Goal: Task Accomplishment & Management: Use online tool/utility

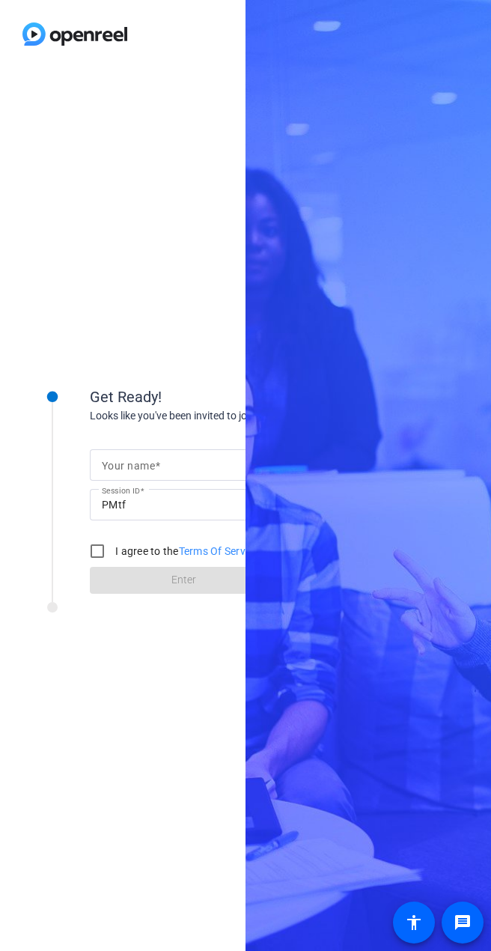
click at [126, 142] on div "Get Ready! Looks like you've been invited to join Your name Session ID PMtf I a…" at bounding box center [123, 509] width 246 height 883
click at [121, 465] on mat-label "Your name" at bounding box center [128, 466] width 53 height 12
click at [121, 465] on input "Your name" at bounding box center [183, 465] width 163 height 18
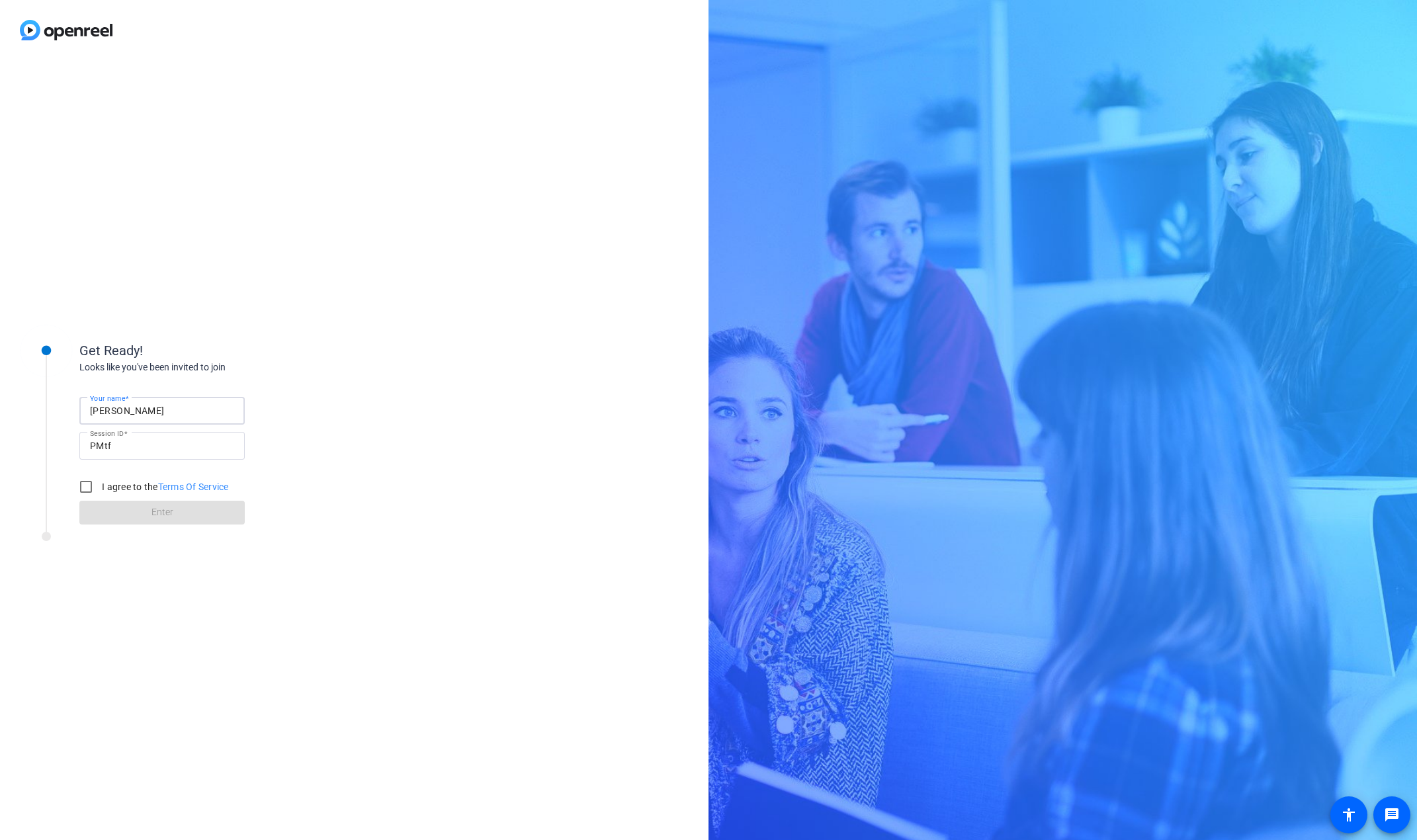
type input "[PERSON_NAME]"
click at [90, 484] on input "I agree to the Terms Of Service" at bounding box center [86, 487] width 27 height 26
checkbox input "true"
click at [141, 510] on span at bounding box center [162, 512] width 165 height 32
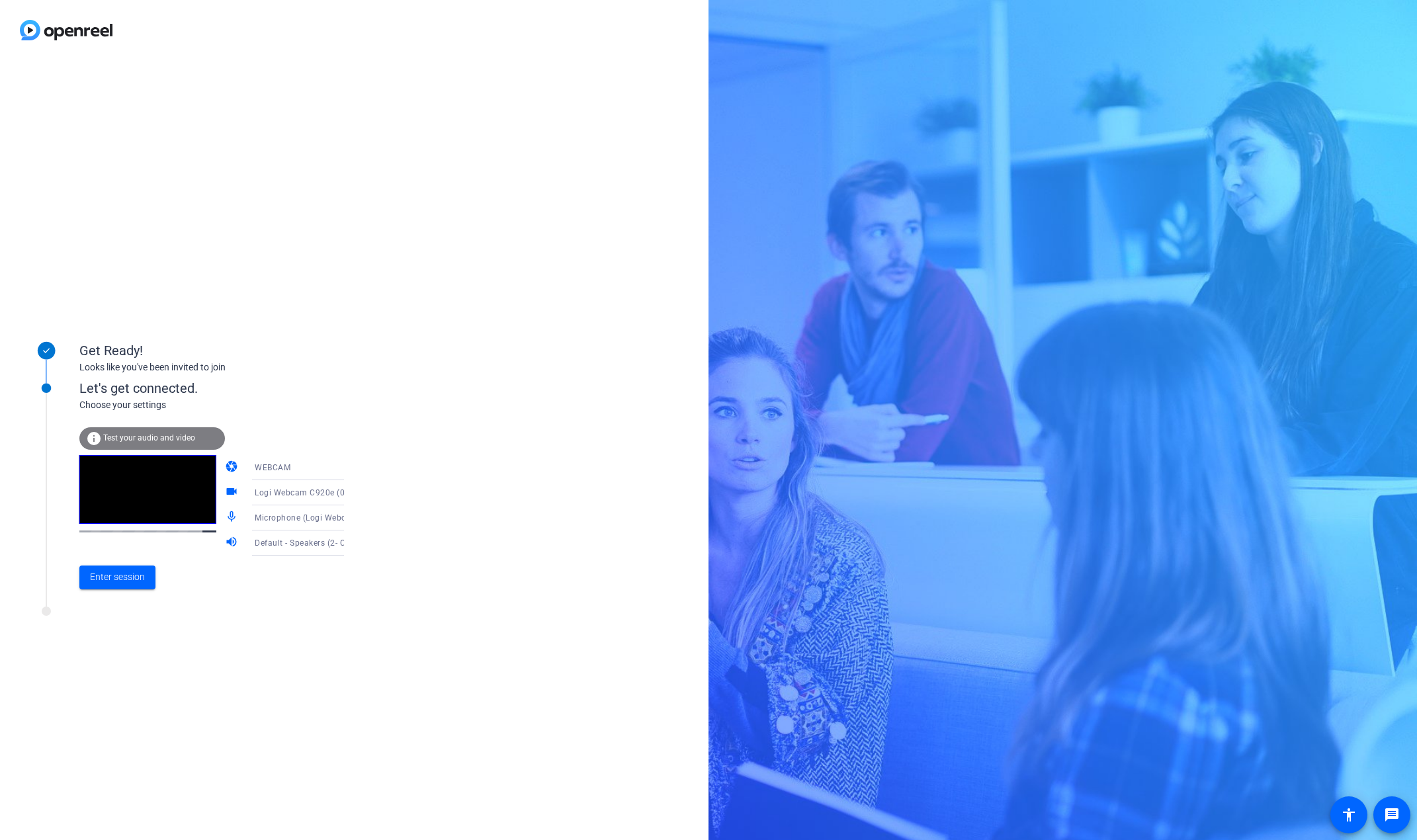
click at [132, 437] on span "Test your audio and video" at bounding box center [149, 437] width 92 height 9
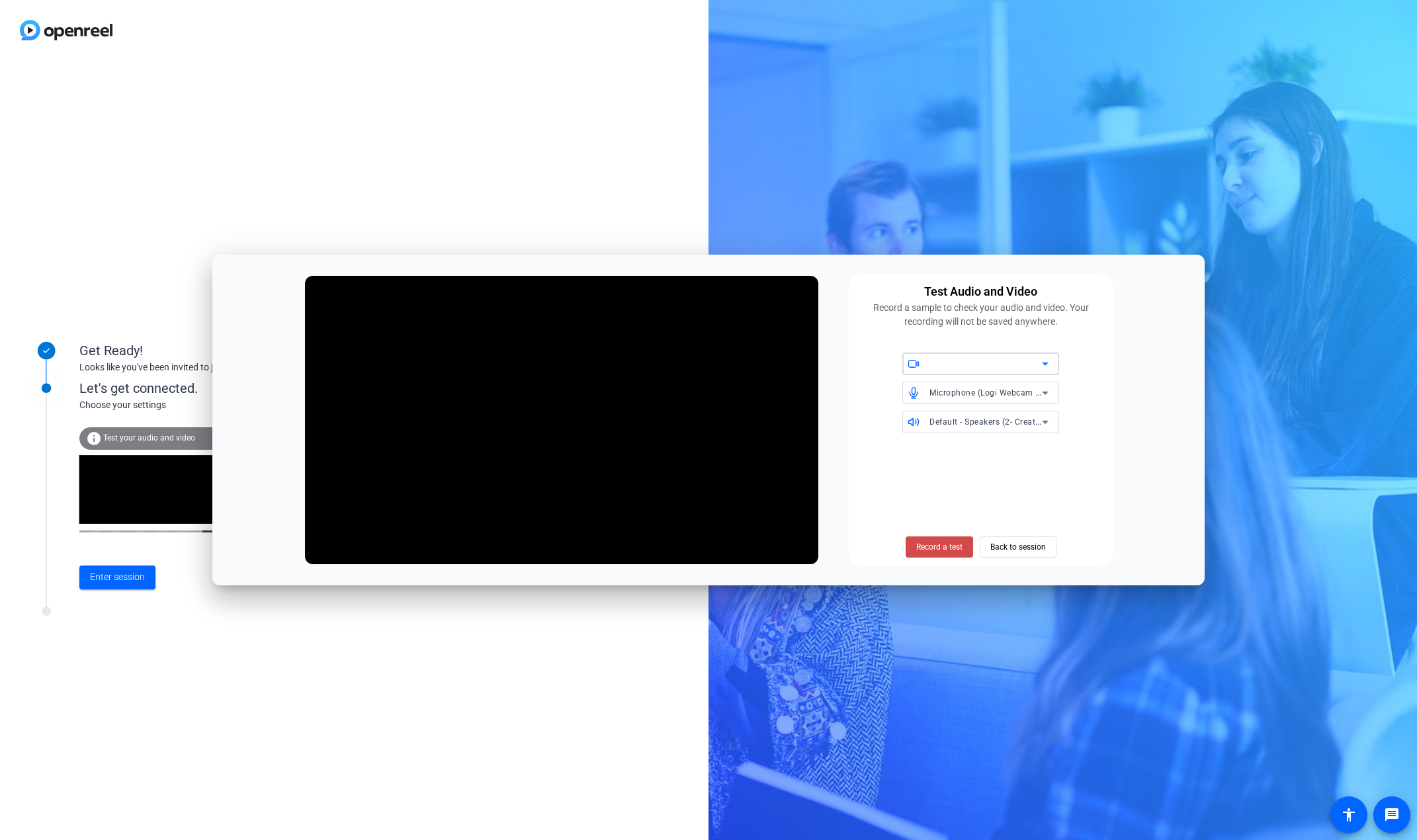
click at [433, 542] on span "Record a test" at bounding box center [939, 547] width 46 height 11
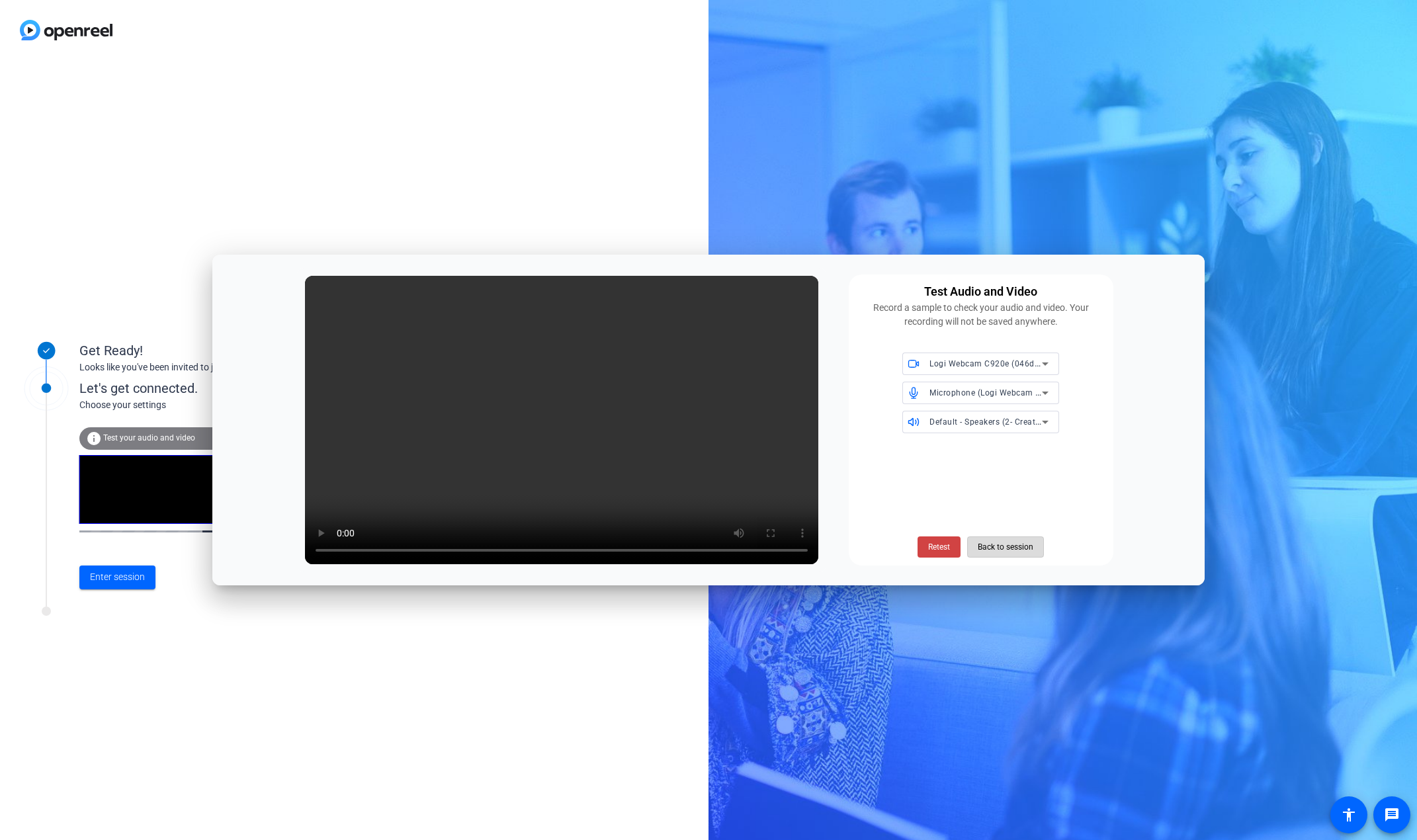
click at [433, 550] on span "Back to session" at bounding box center [1005, 547] width 56 height 25
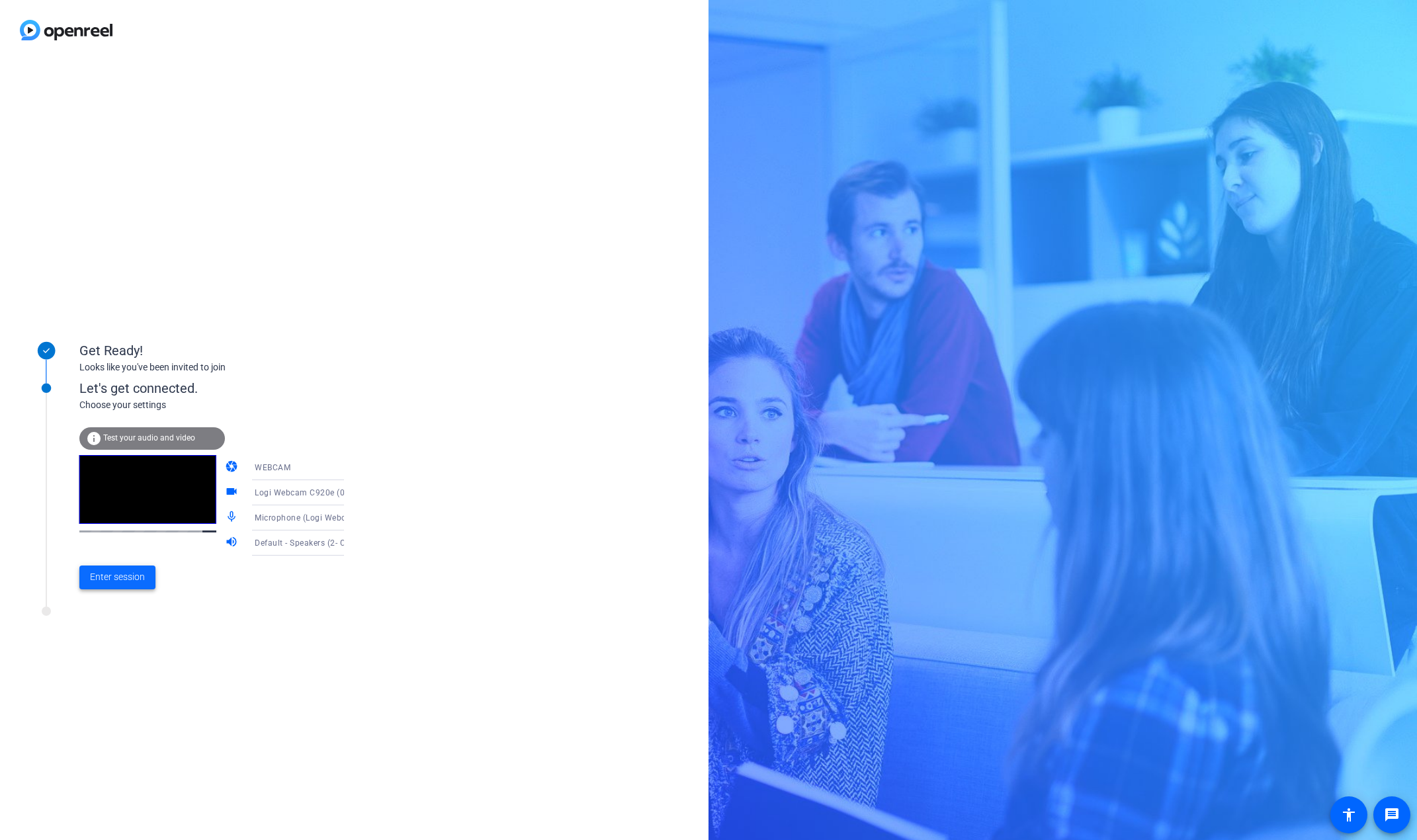
click at [126, 579] on span "Enter session" at bounding box center [117, 577] width 55 height 14
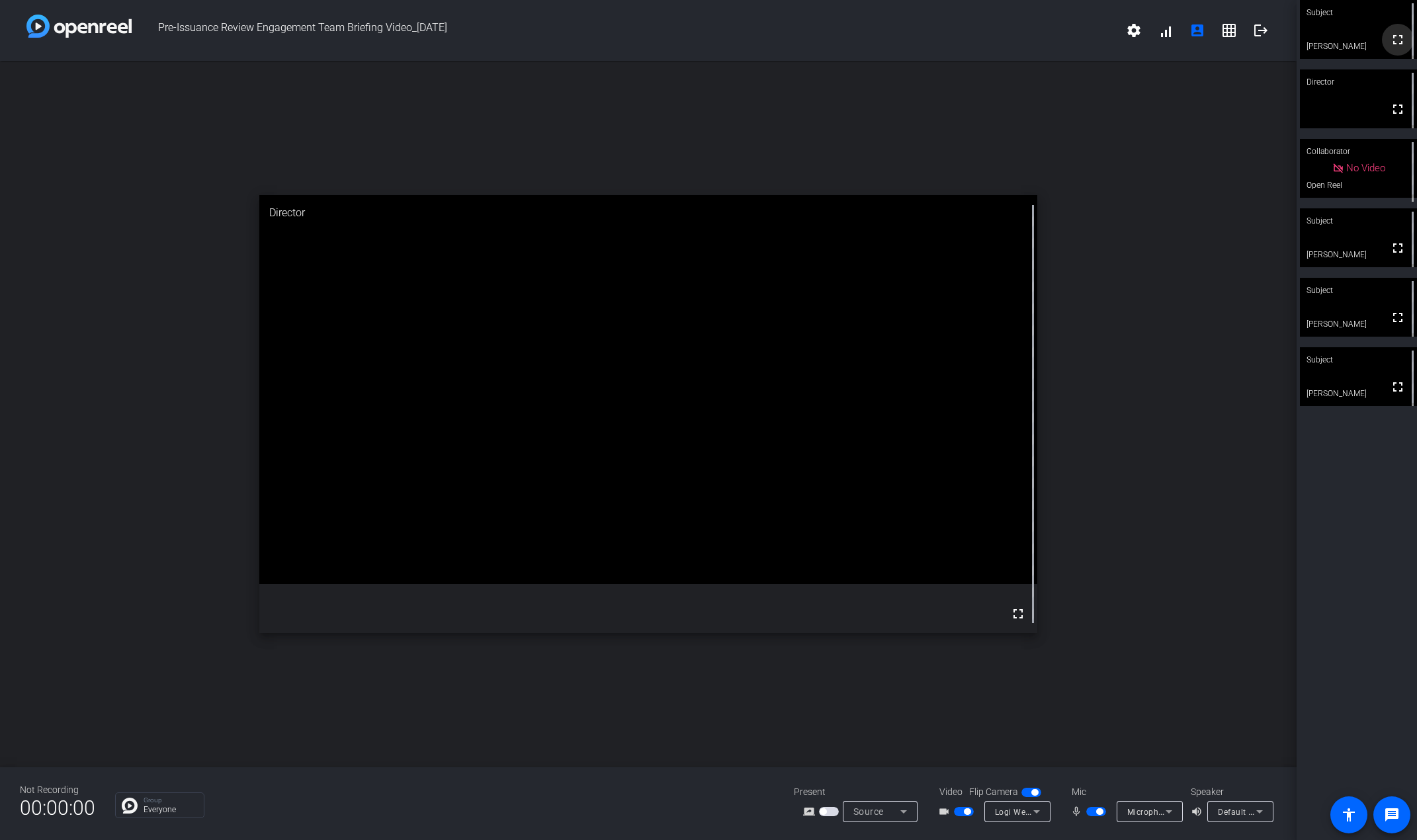
click at [433, 41] on mat-icon "fullscreen" at bounding box center [1398, 40] width 16 height 16
click at [433, 45] on mat-icon "fullscreen" at bounding box center [1398, 40] width 16 height 16
click at [433, 100] on video at bounding box center [1358, 99] width 117 height 59
click at [433, 35] on video at bounding box center [1358, 29] width 117 height 59
click at [433, 109] on video at bounding box center [1358, 99] width 117 height 59
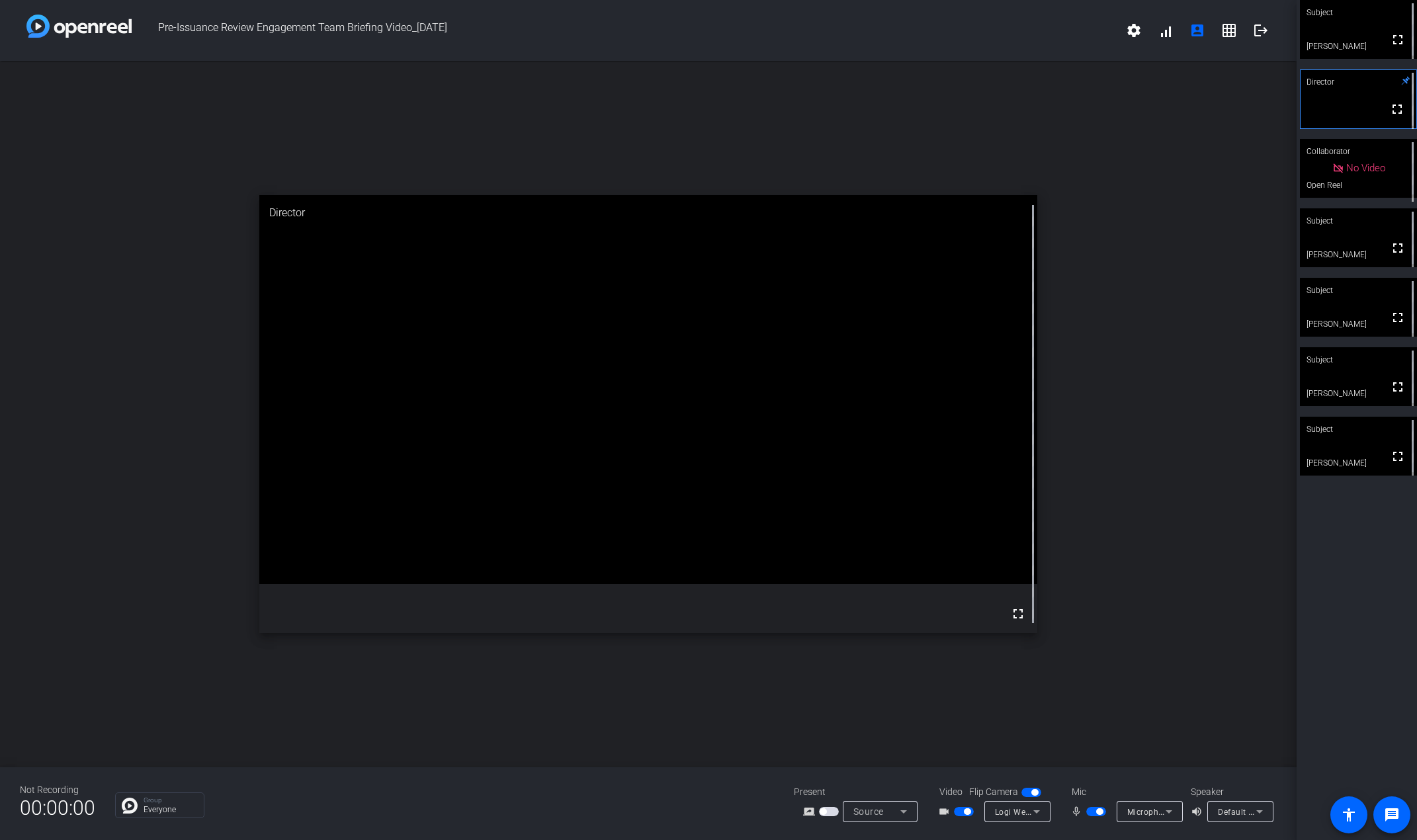
click at [433, 32] on video at bounding box center [1358, 29] width 117 height 59
click at [433, 97] on video at bounding box center [1358, 99] width 117 height 59
click at [433, 24] on div "Subject" at bounding box center [1358, 12] width 117 height 25
click at [433, 376] on video at bounding box center [1358, 376] width 117 height 59
click at [433, 45] on video at bounding box center [1358, 29] width 117 height 59
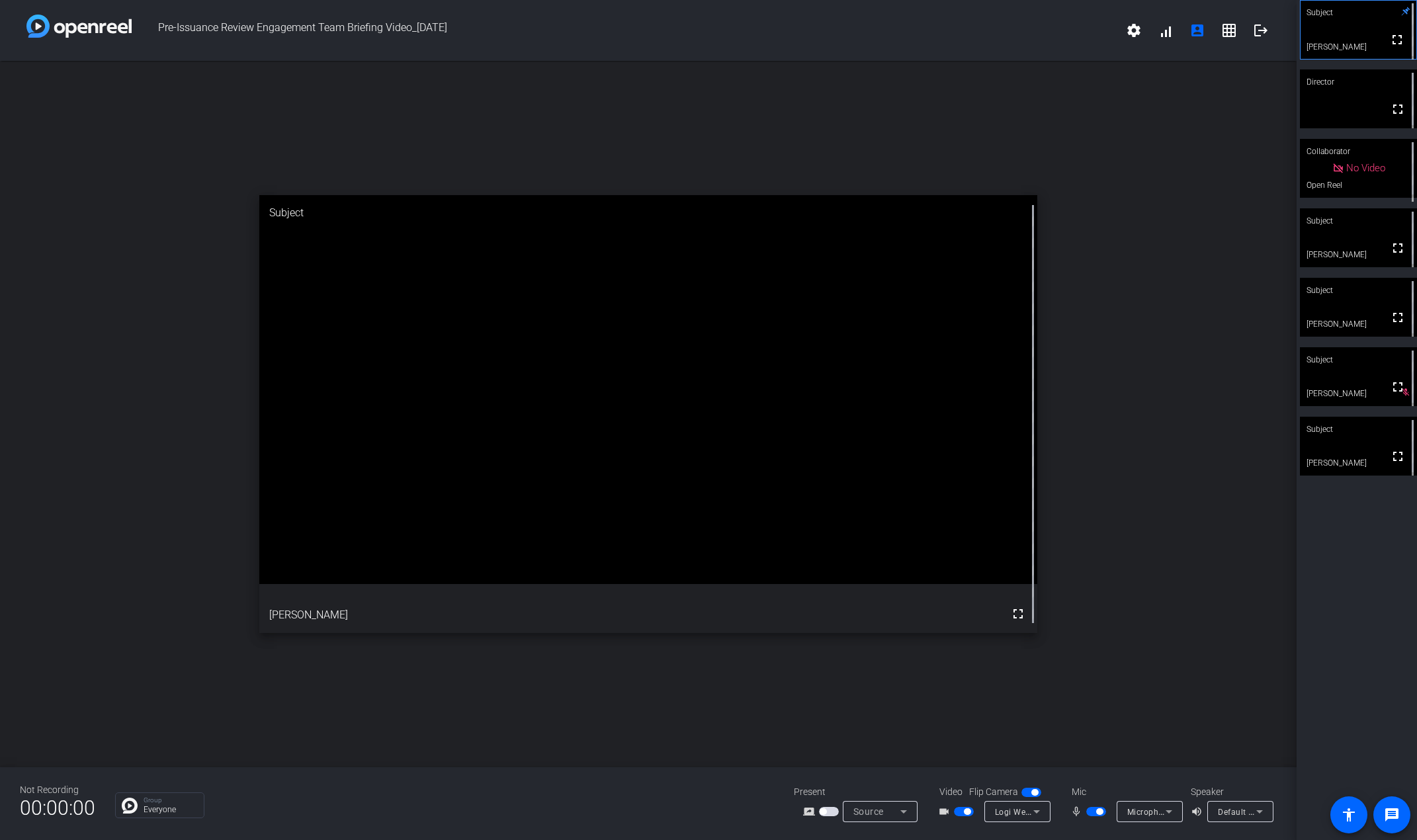
click at [433, 808] on span "button" at bounding box center [1096, 812] width 19 height 9
click at [433, 816] on mat-slide-toggle at bounding box center [1097, 812] width 22 height 14
click at [433, 812] on span "button" at bounding box center [1096, 812] width 19 height 9
click at [433, 809] on span "Default - Speakers (2- Creative Stage SE) (041e:3289)" at bounding box center [1322, 812] width 207 height 11
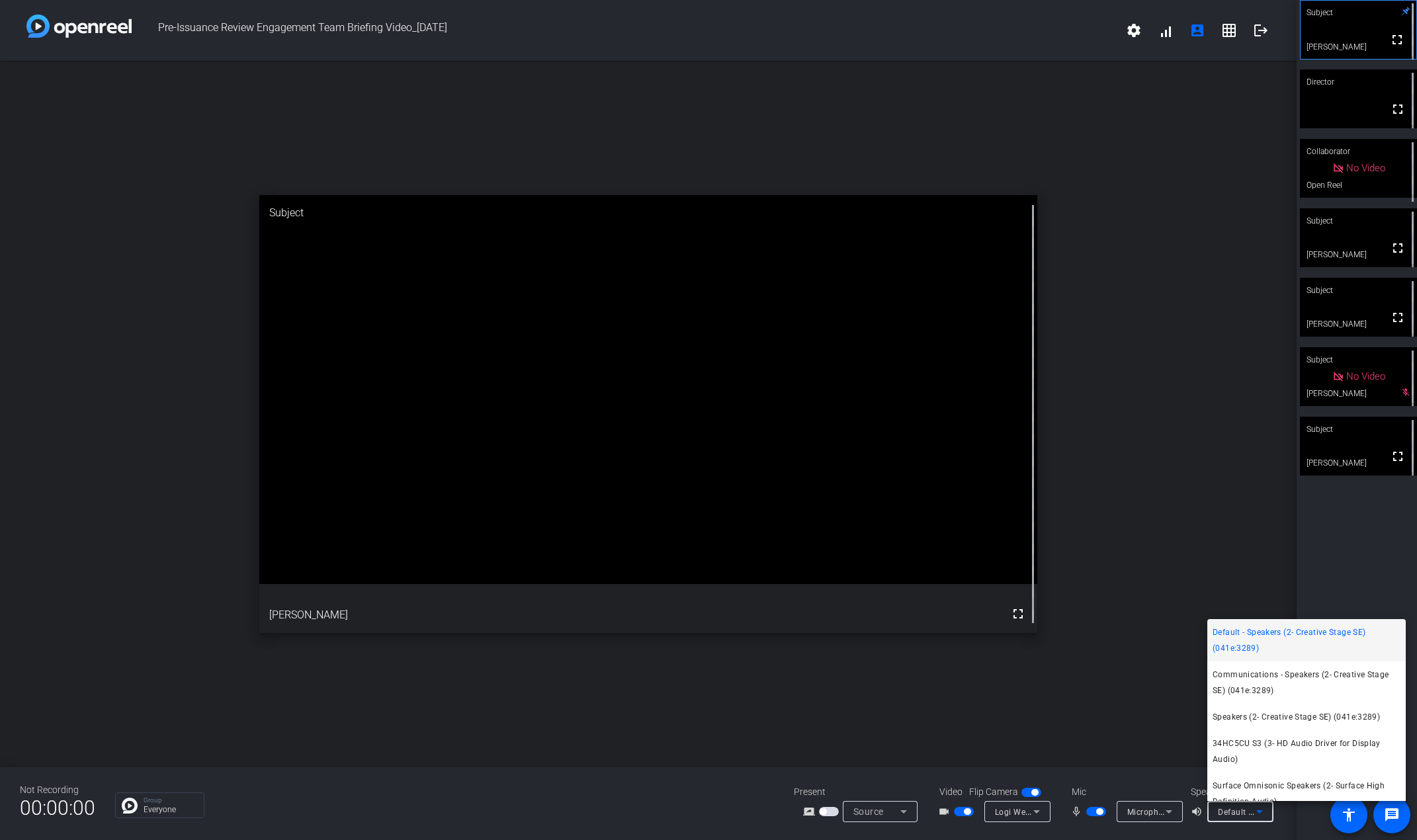
click at [433, 809] on div at bounding box center [708, 420] width 1417 height 840
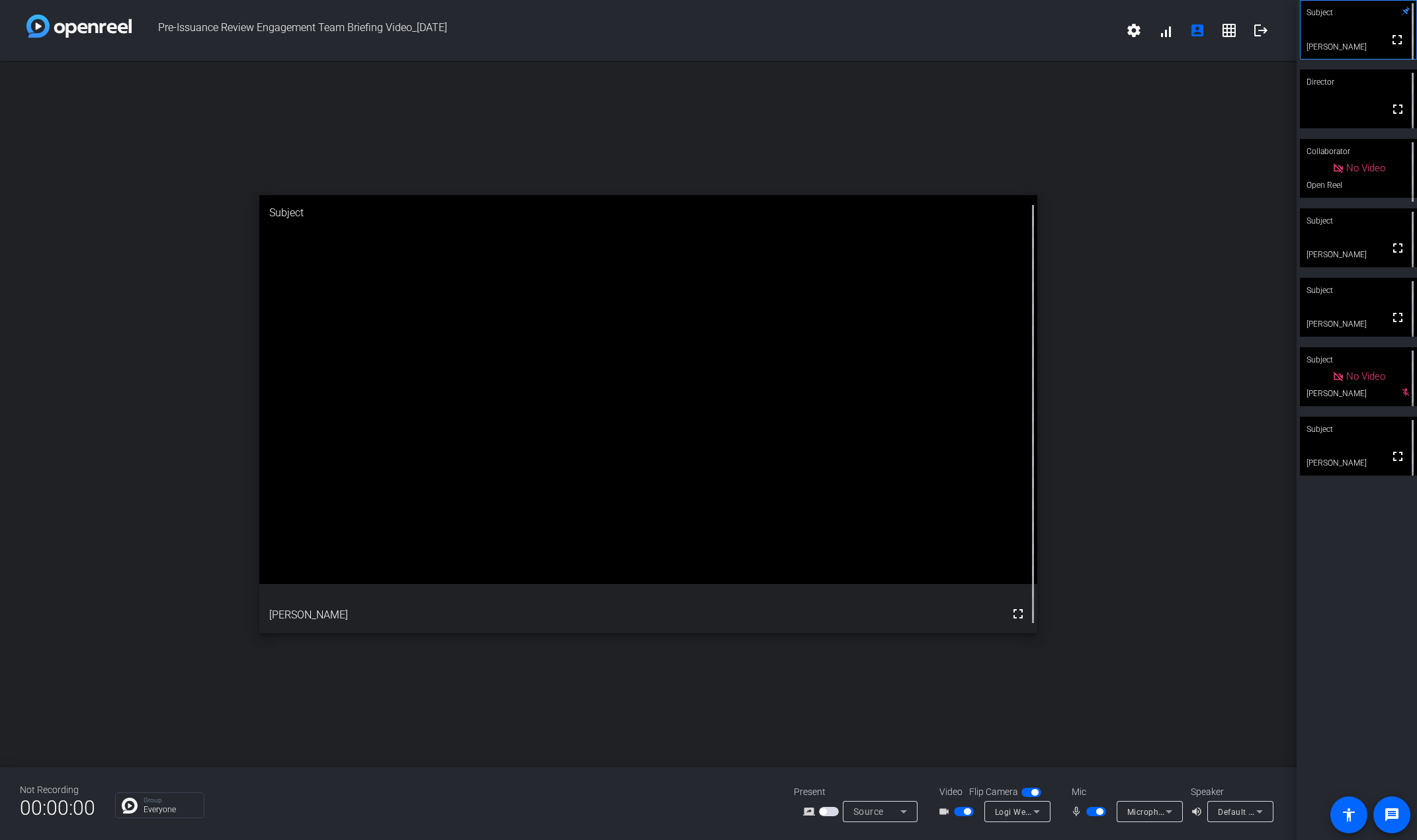
click at [433, 812] on icon at bounding box center [904, 812] width 16 height 16
click at [433, 812] on div at bounding box center [708, 420] width 1417 height 840
drag, startPoint x: 1012, startPoint y: 615, endPoint x: 1479, endPoint y: 694, distance: 473.6
click at [433, 615] on mat-icon "fullscreen" at bounding box center [1018, 614] width 16 height 16
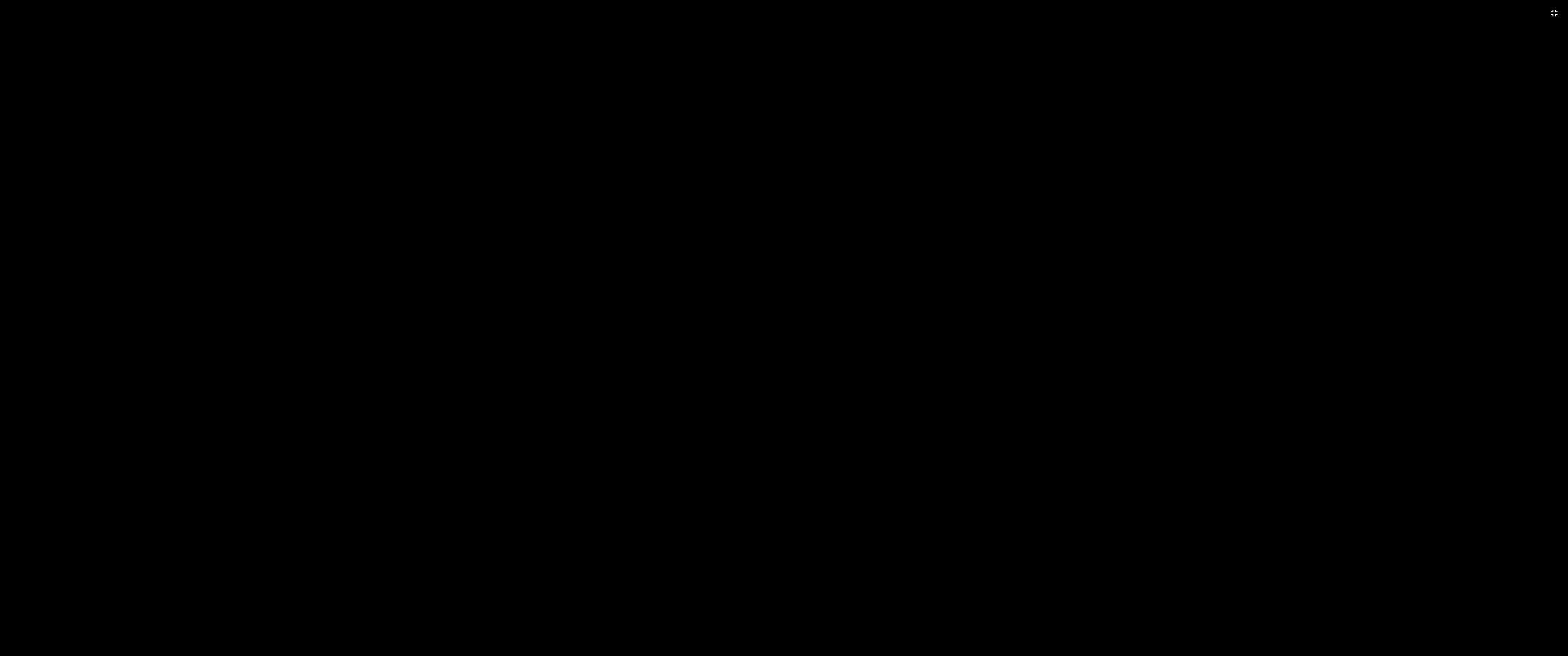
click at [298, 478] on video at bounding box center [784, 328] width 1568 height 656
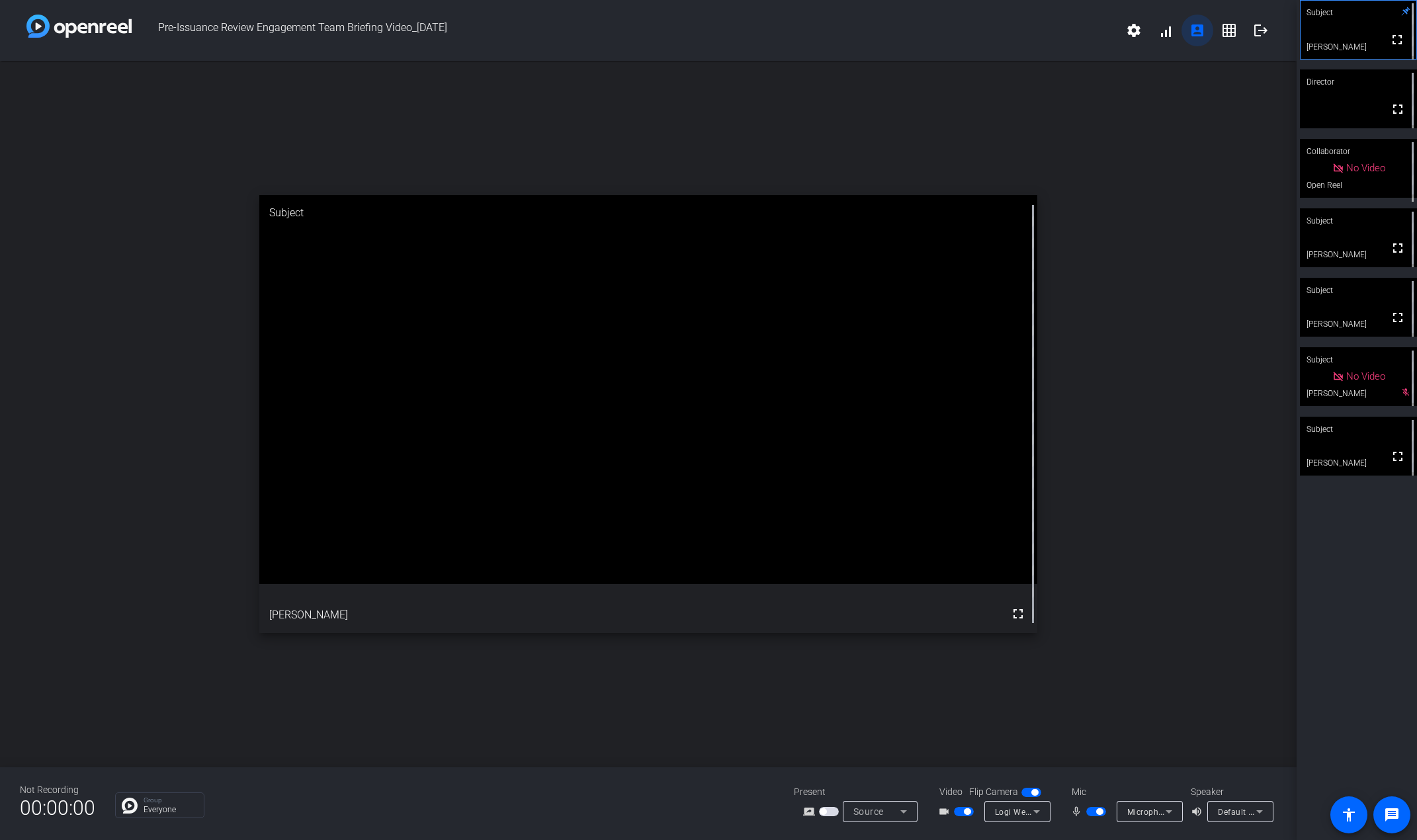
click at [433, 33] on mat-icon "account_box" at bounding box center [1197, 30] width 16 height 16
drag, startPoint x: 1369, startPoint y: 172, endPoint x: 1229, endPoint y: 171, distance: 140.0
click at [433, 171] on div "open_in_new Subject fullscreen [PERSON_NAME]" at bounding box center [648, 414] width 1297 height 707
click at [433, 28] on mat-icon "grid_on" at bounding box center [1229, 30] width 16 height 16
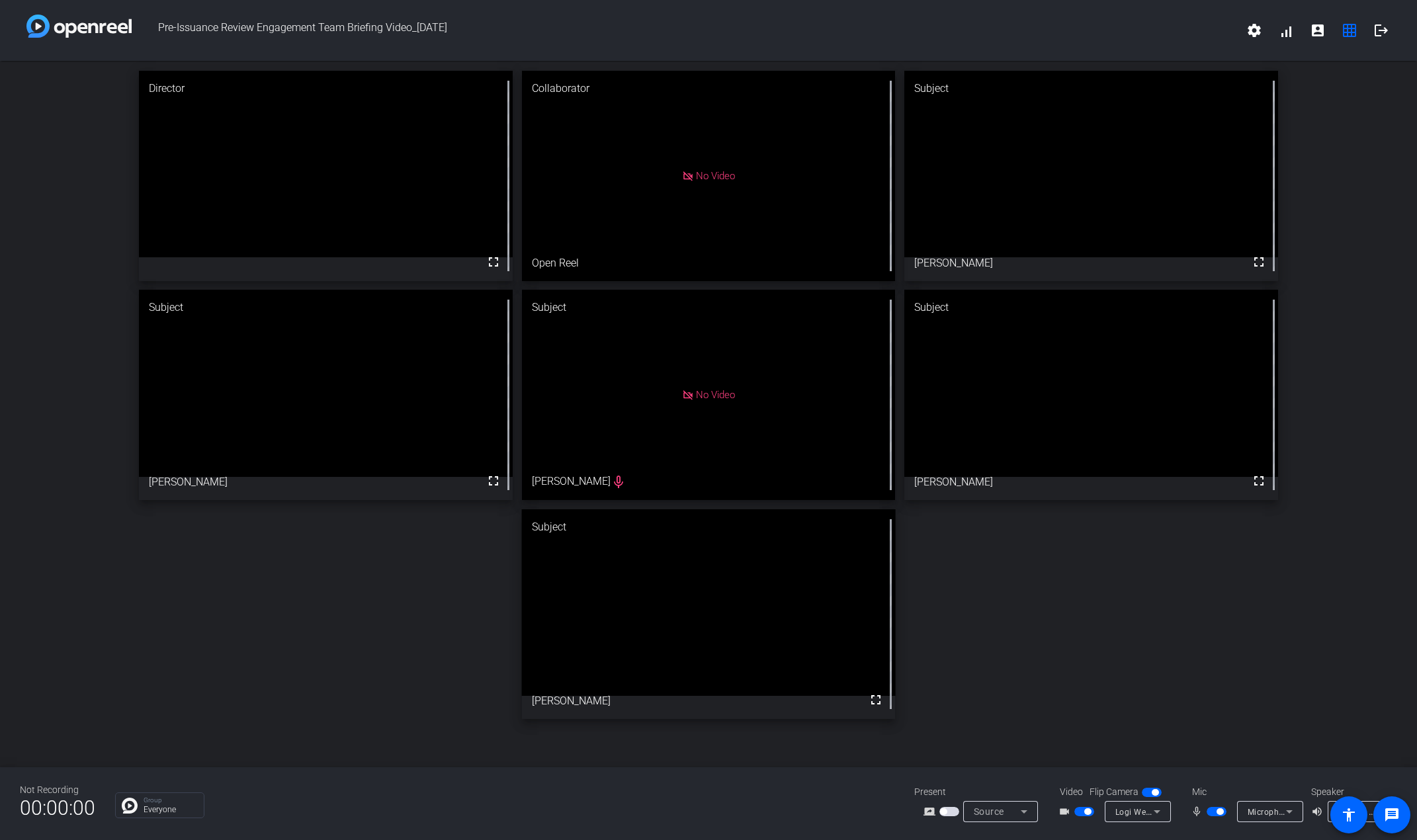
click at [433, 491] on div "No Video" at bounding box center [708, 395] width 374 height 210
drag, startPoint x: 557, startPoint y: 491, endPoint x: 454, endPoint y: 547, distance: 117.2
click at [433, 547] on div "Director fullscreen Collaborator No Video Open Reel Subject fullscreen [PERSON_…" at bounding box center [708, 395] width 1417 height 668
click at [433, 28] on mat-icon "account_box" at bounding box center [1318, 30] width 16 height 16
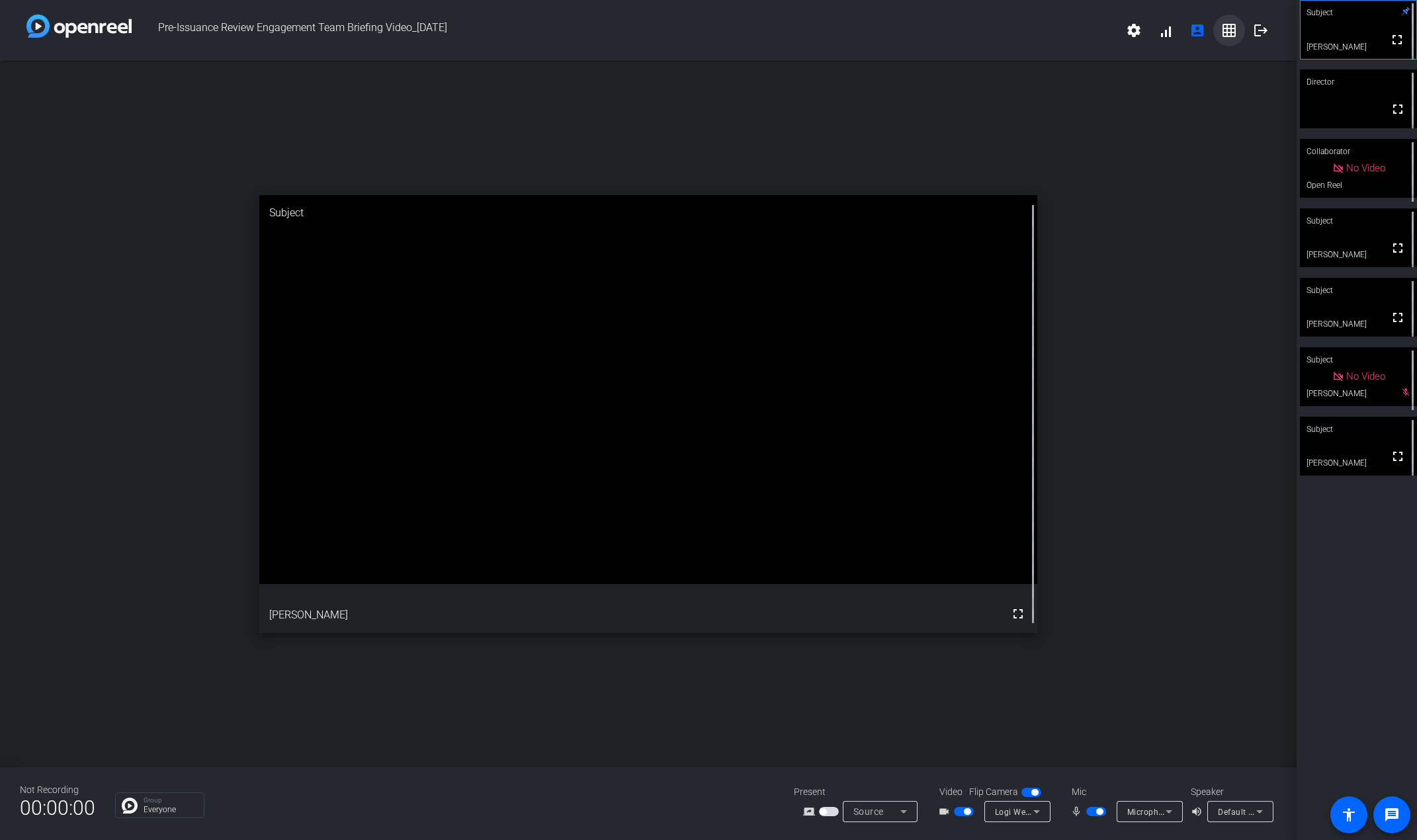
click at [433, 30] on mat-icon "grid_on" at bounding box center [1229, 30] width 16 height 16
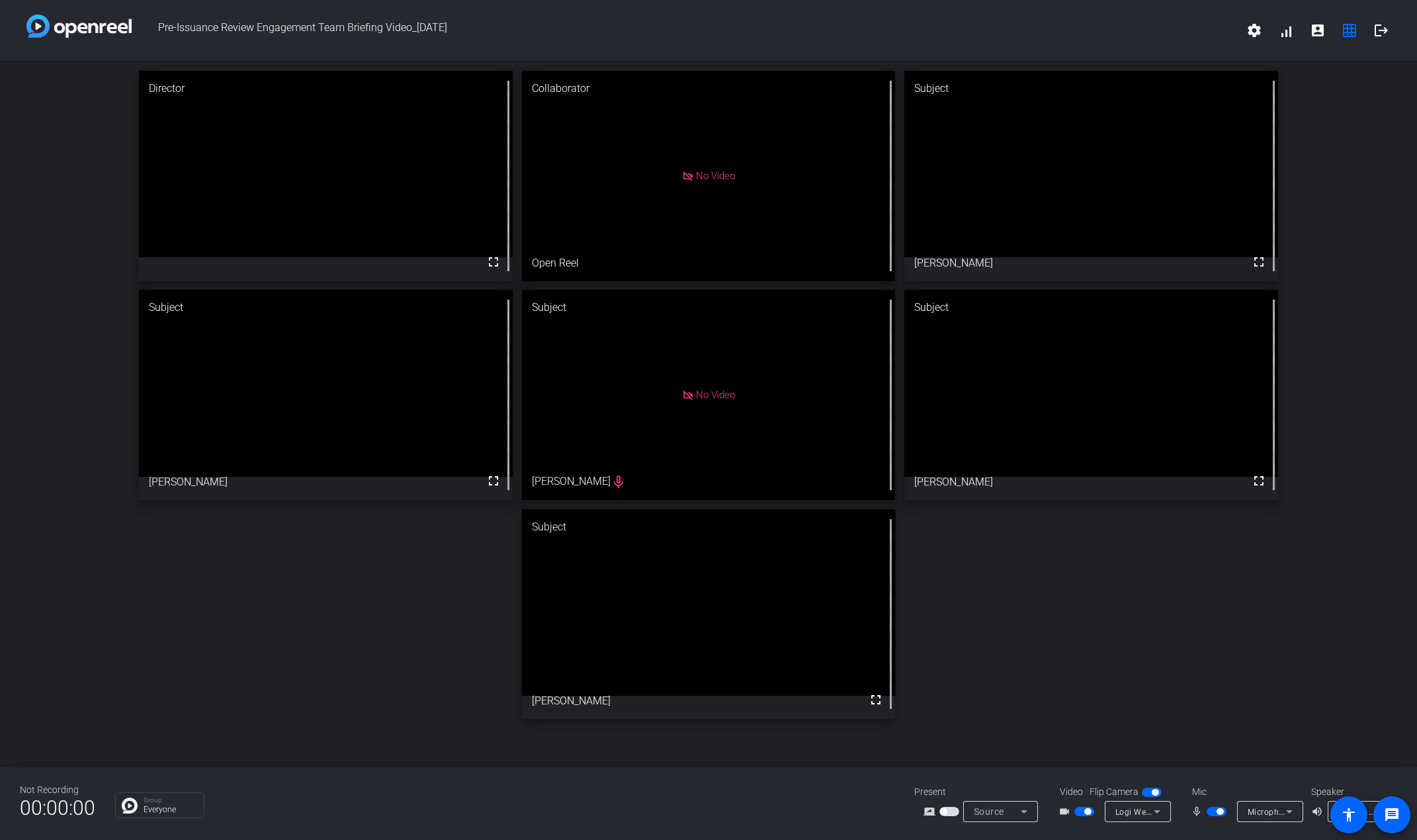
click at [433, 257] on video at bounding box center [1091, 163] width 374 height 186
click at [433, 153] on div "Director fullscreen Collaborator No Video Open Reel Subject fullscreen [PERSON_…" at bounding box center [708, 395] width 1417 height 668
click at [433, 320] on div "Director fullscreen Collaborator No Video Open Reel Subject fullscreen [PERSON_…" at bounding box center [708, 395] width 1417 height 668
click at [433, 25] on mat-icon "grid_on" at bounding box center [1350, 30] width 16 height 16
click at [433, 33] on mat-icon "grid_on" at bounding box center [1350, 30] width 16 height 16
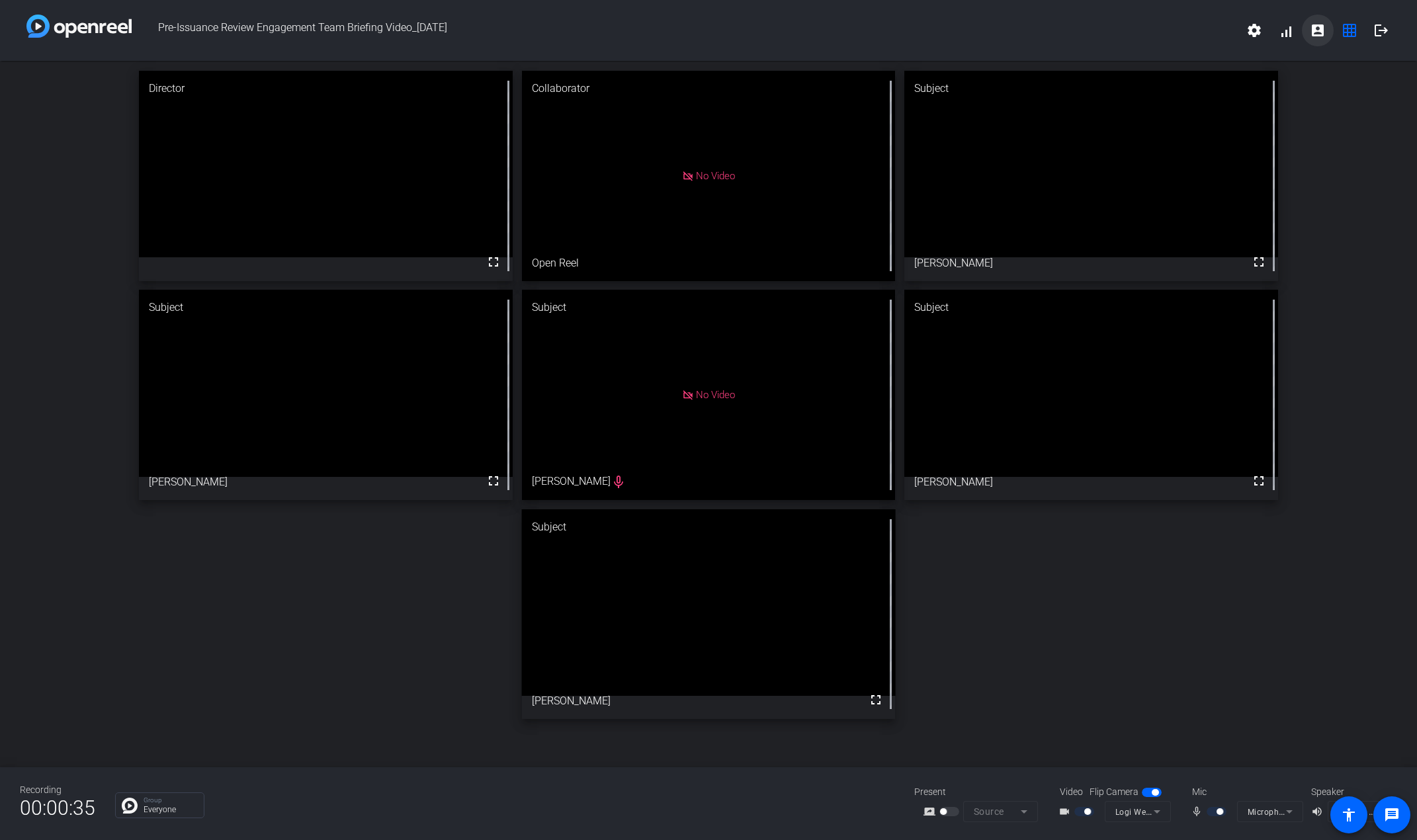
click at [433, 34] on mat-icon "account_box" at bounding box center [1318, 30] width 16 height 16
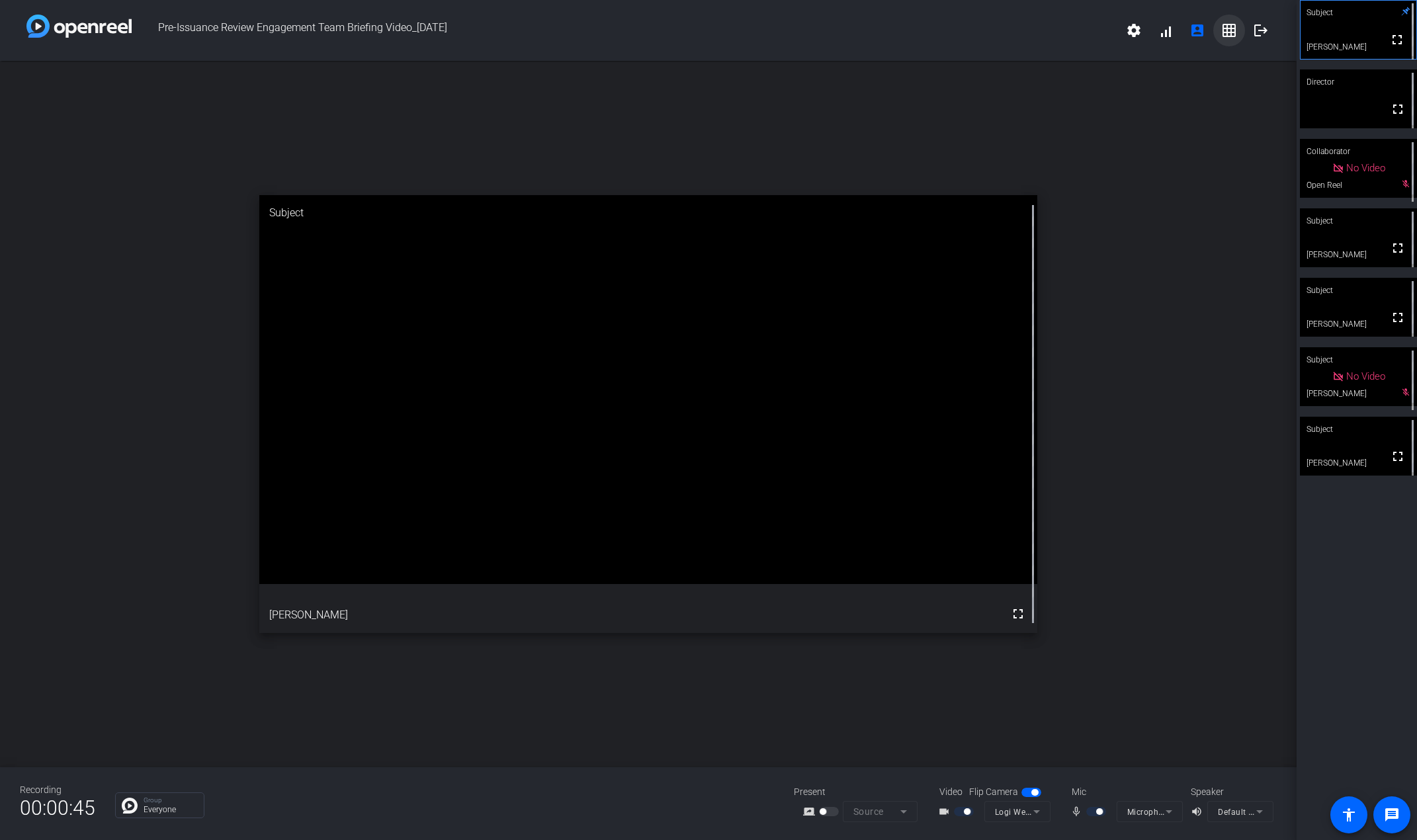
click at [433, 32] on mat-icon "grid_on" at bounding box center [1229, 30] width 16 height 16
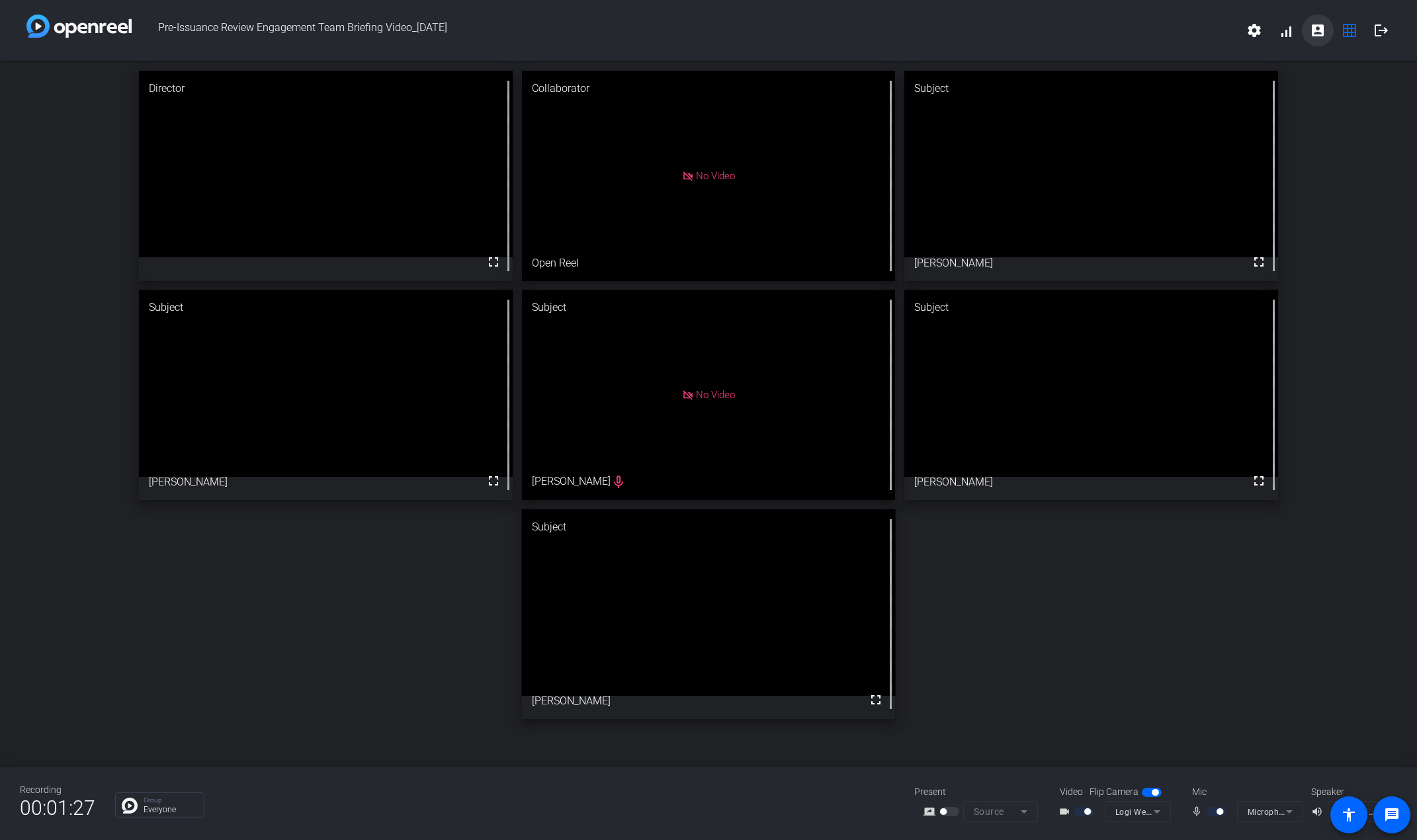
click at [433, 27] on mat-icon "account_box" at bounding box center [1318, 30] width 16 height 16
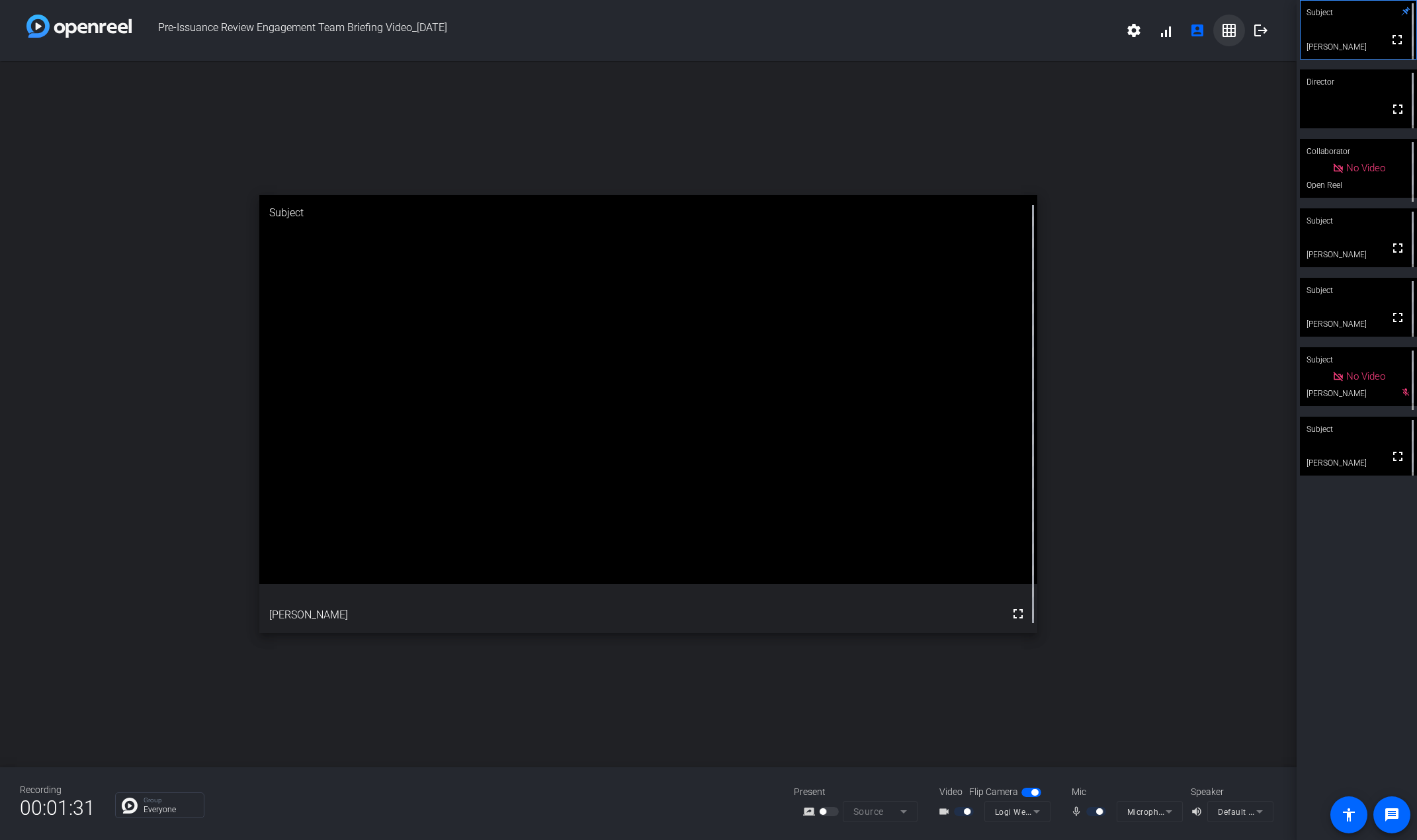
click at [433, 35] on span at bounding box center [1229, 30] width 32 height 32
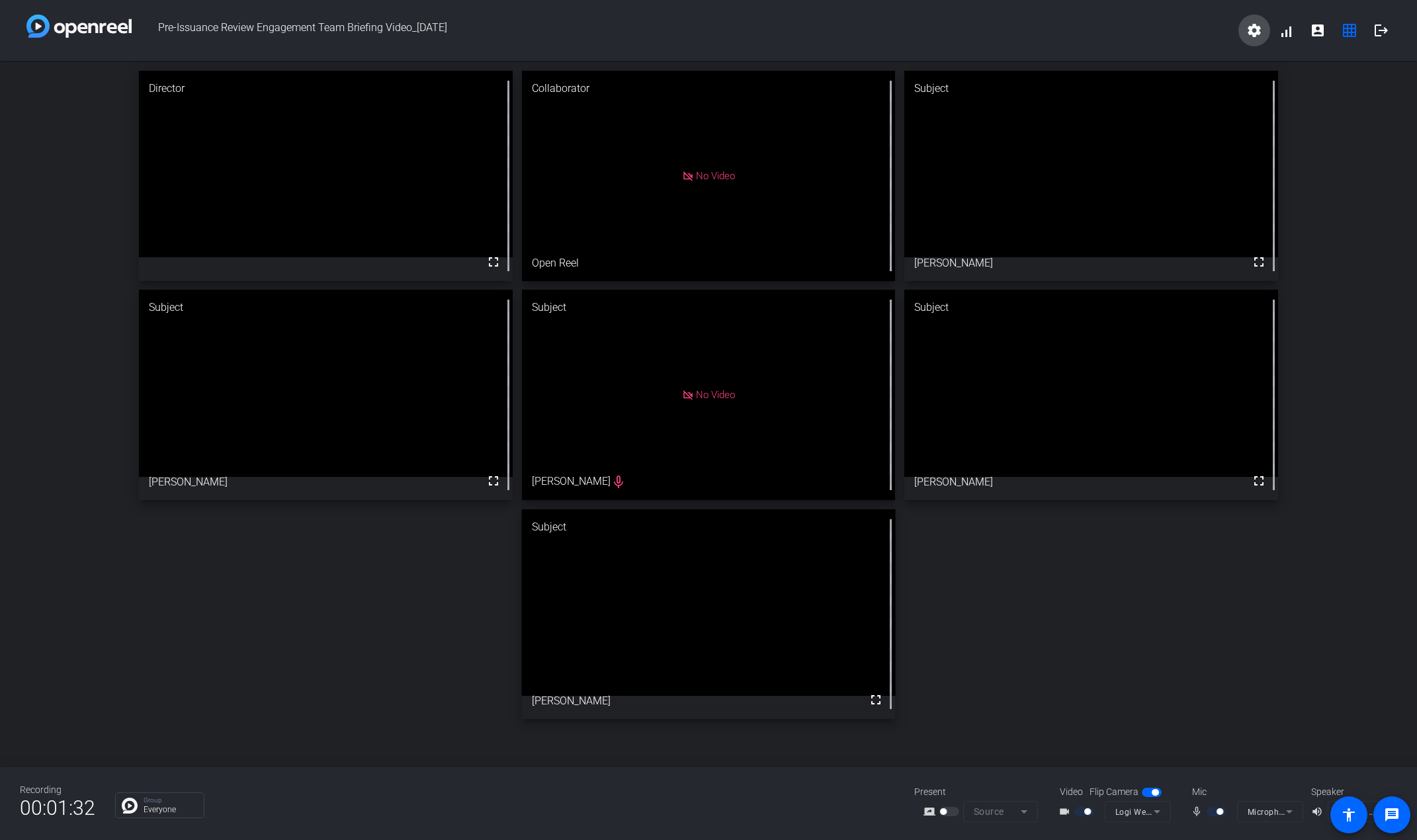
click at [433, 32] on span at bounding box center [1254, 30] width 32 height 32
click at [433, 35] on div at bounding box center [708, 420] width 1417 height 840
click at [433, 34] on span at bounding box center [1286, 30] width 32 height 32
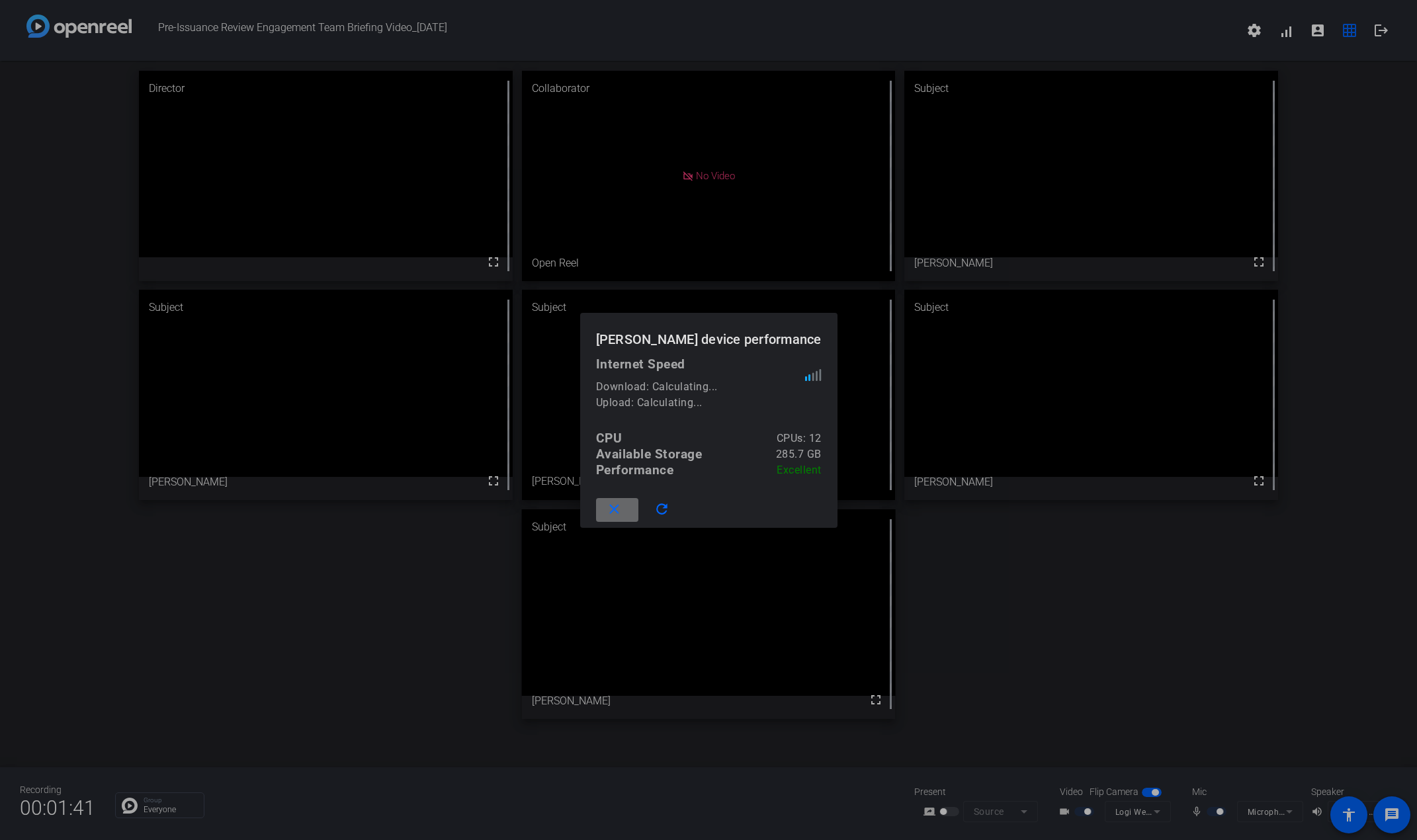
click at [433, 503] on mat-icon "close" at bounding box center [614, 510] width 17 height 17
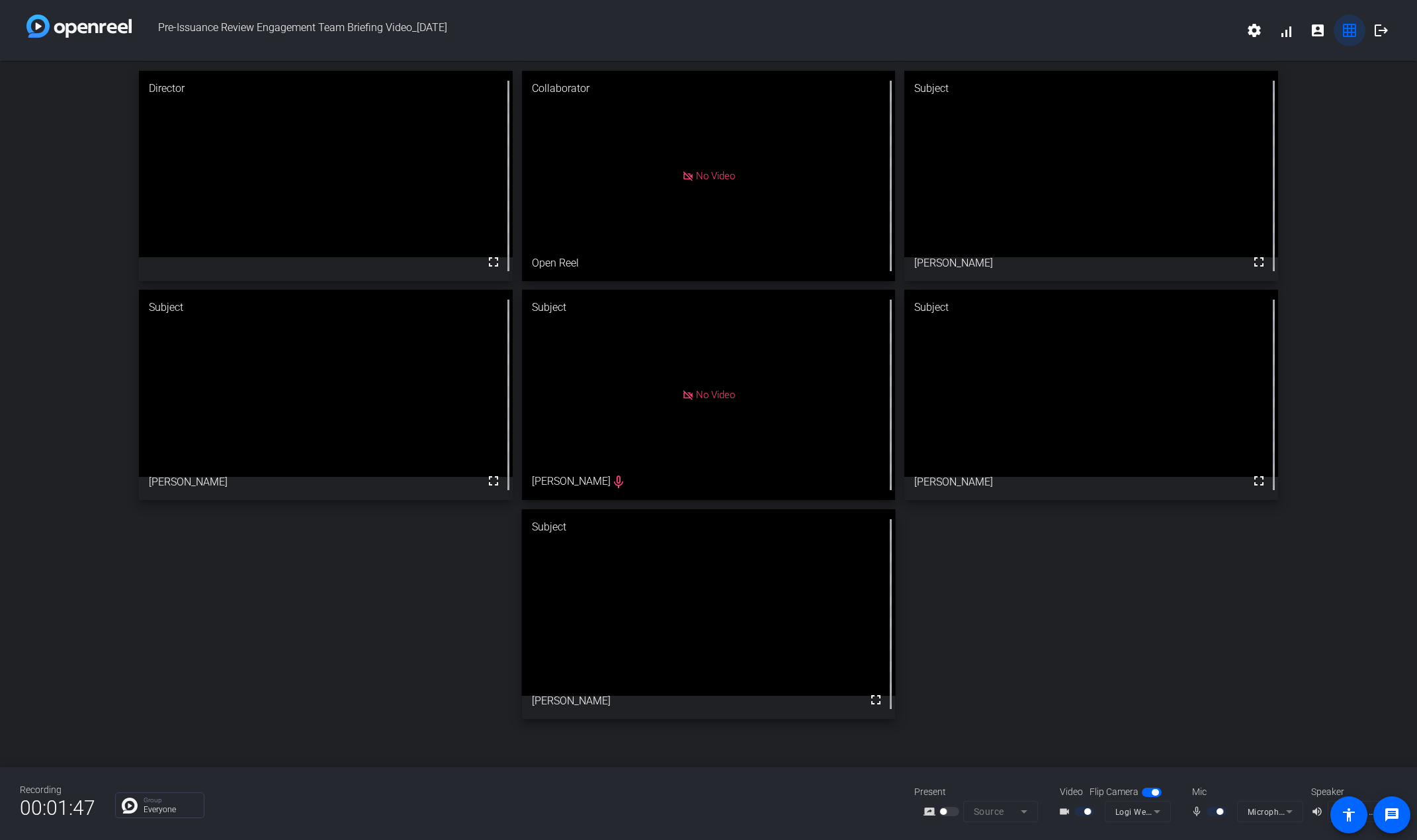
click at [433, 34] on mat-icon "grid_on" at bounding box center [1350, 30] width 16 height 16
click at [433, 33] on mat-icon "account_box" at bounding box center [1318, 30] width 16 height 16
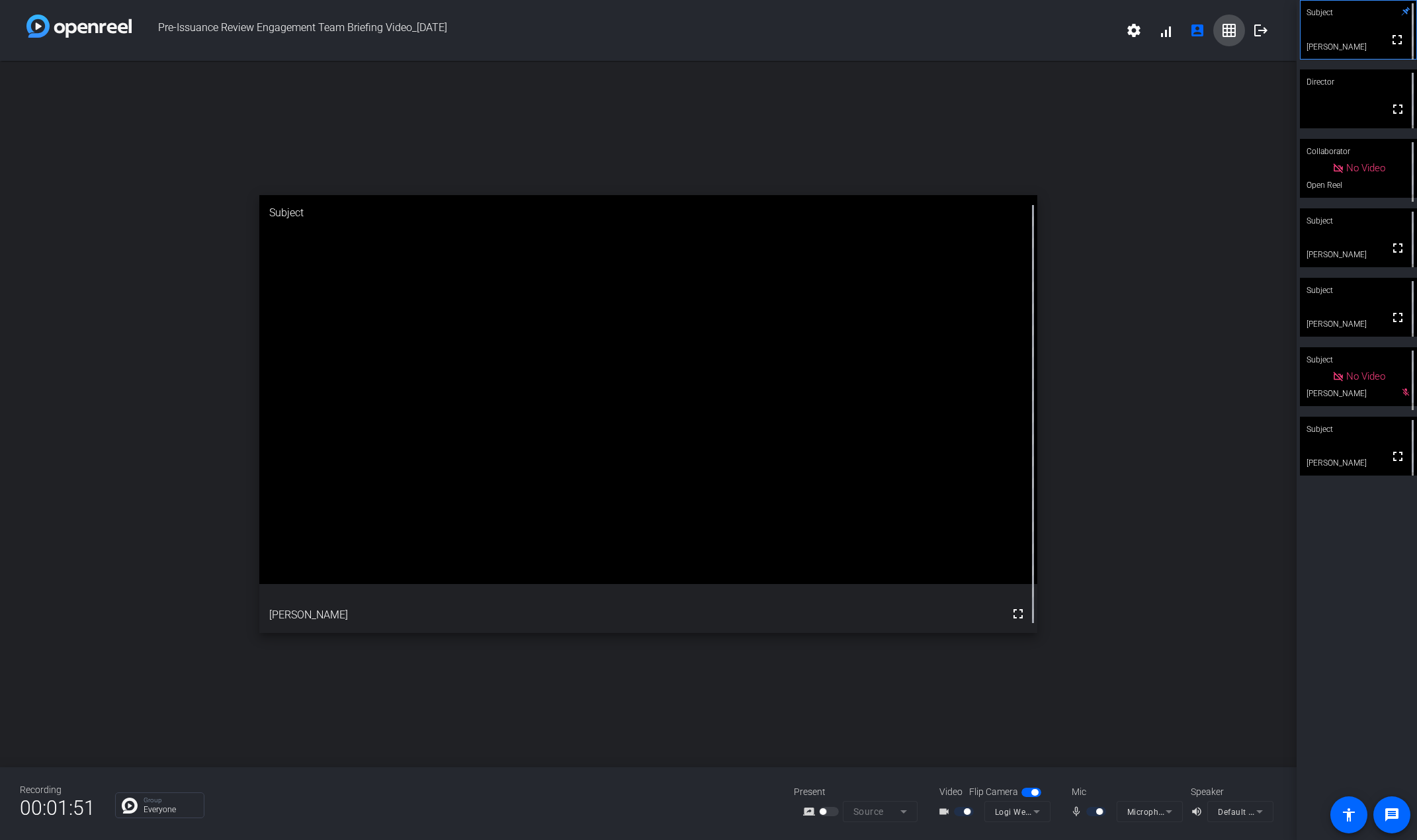
click at [433, 33] on span at bounding box center [1229, 30] width 32 height 32
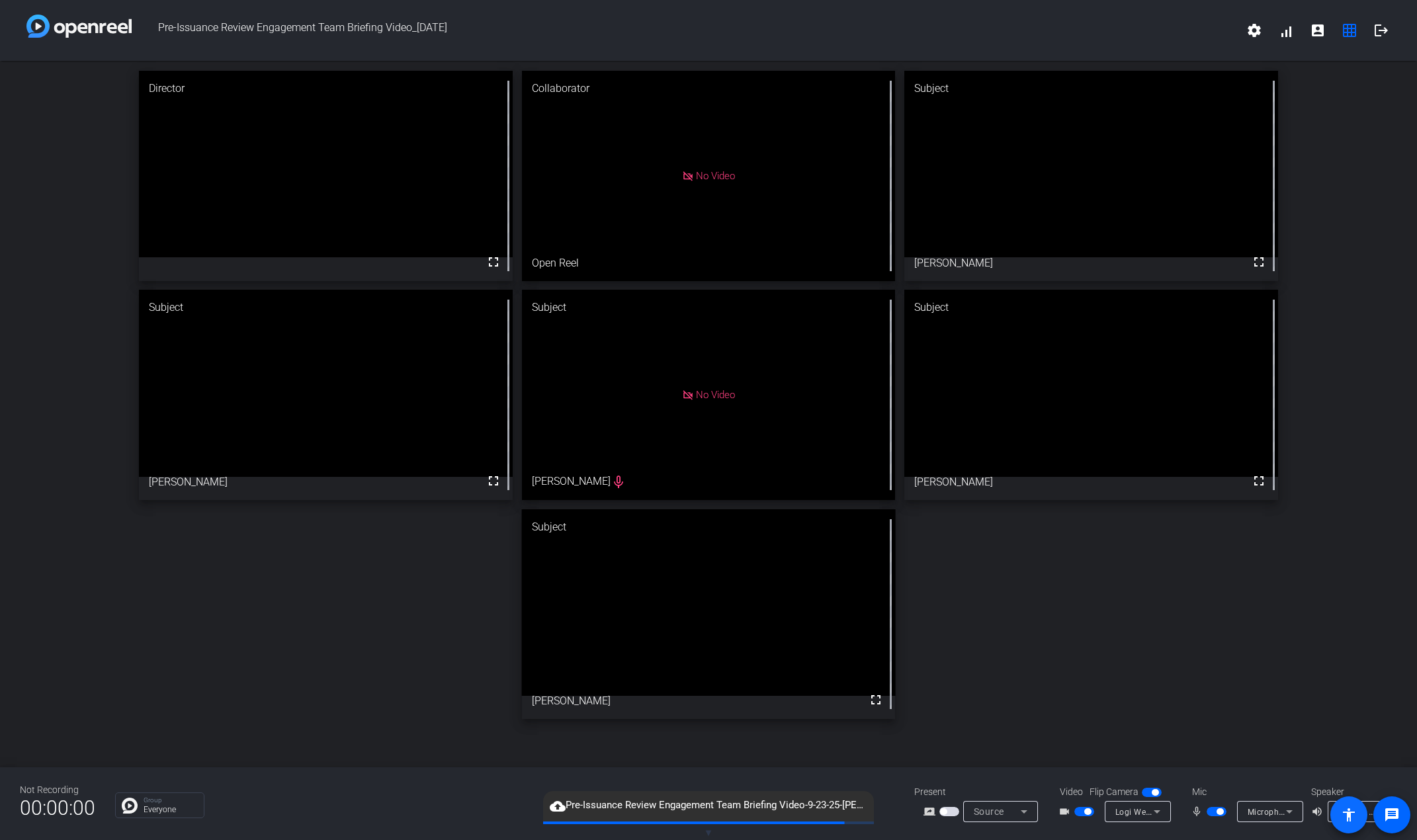
click at [433, 817] on span at bounding box center [1349, 815] width 32 height 32
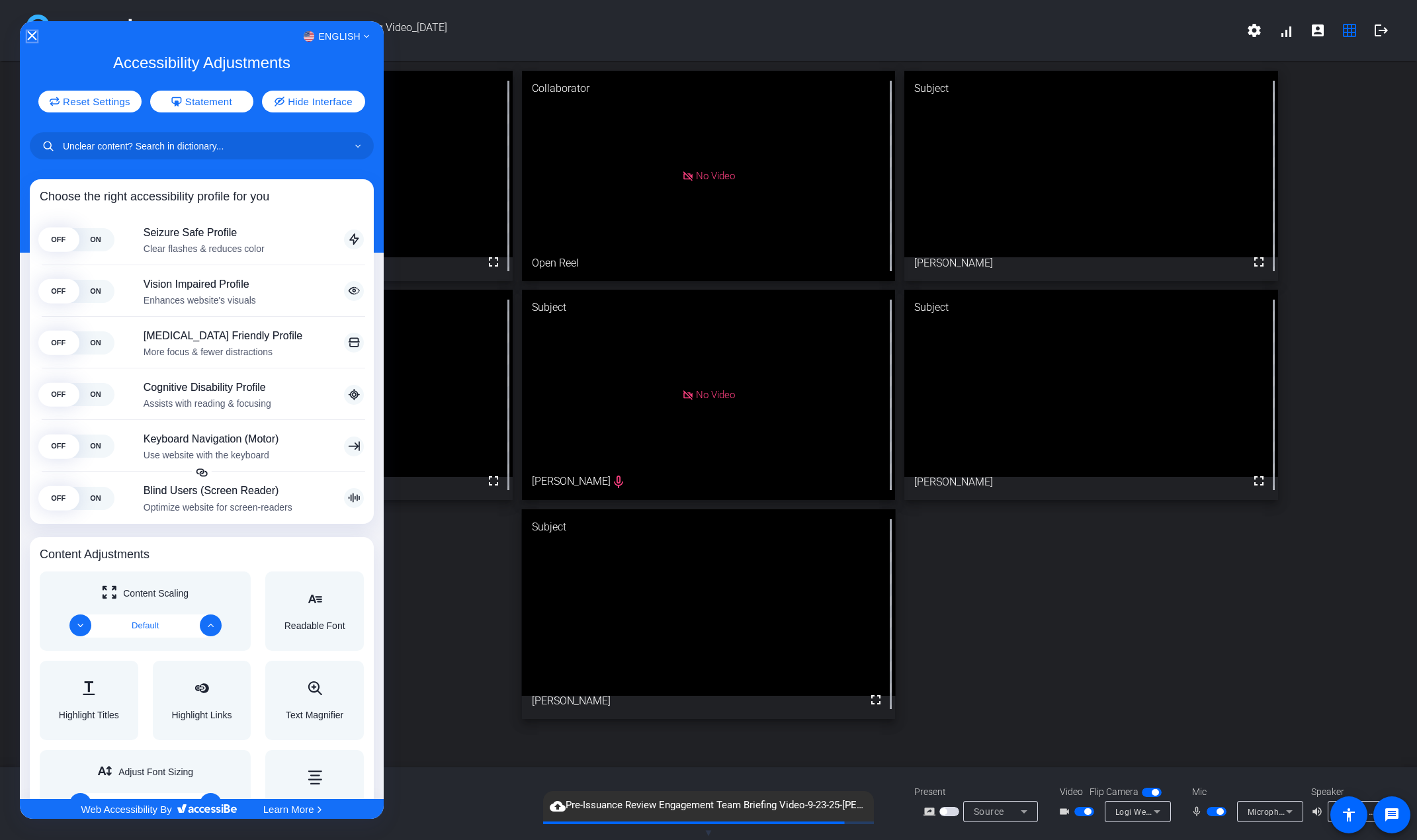
click at [30, 34] on icon "Close Accessibility Interface" at bounding box center [32, 35] width 9 height 9
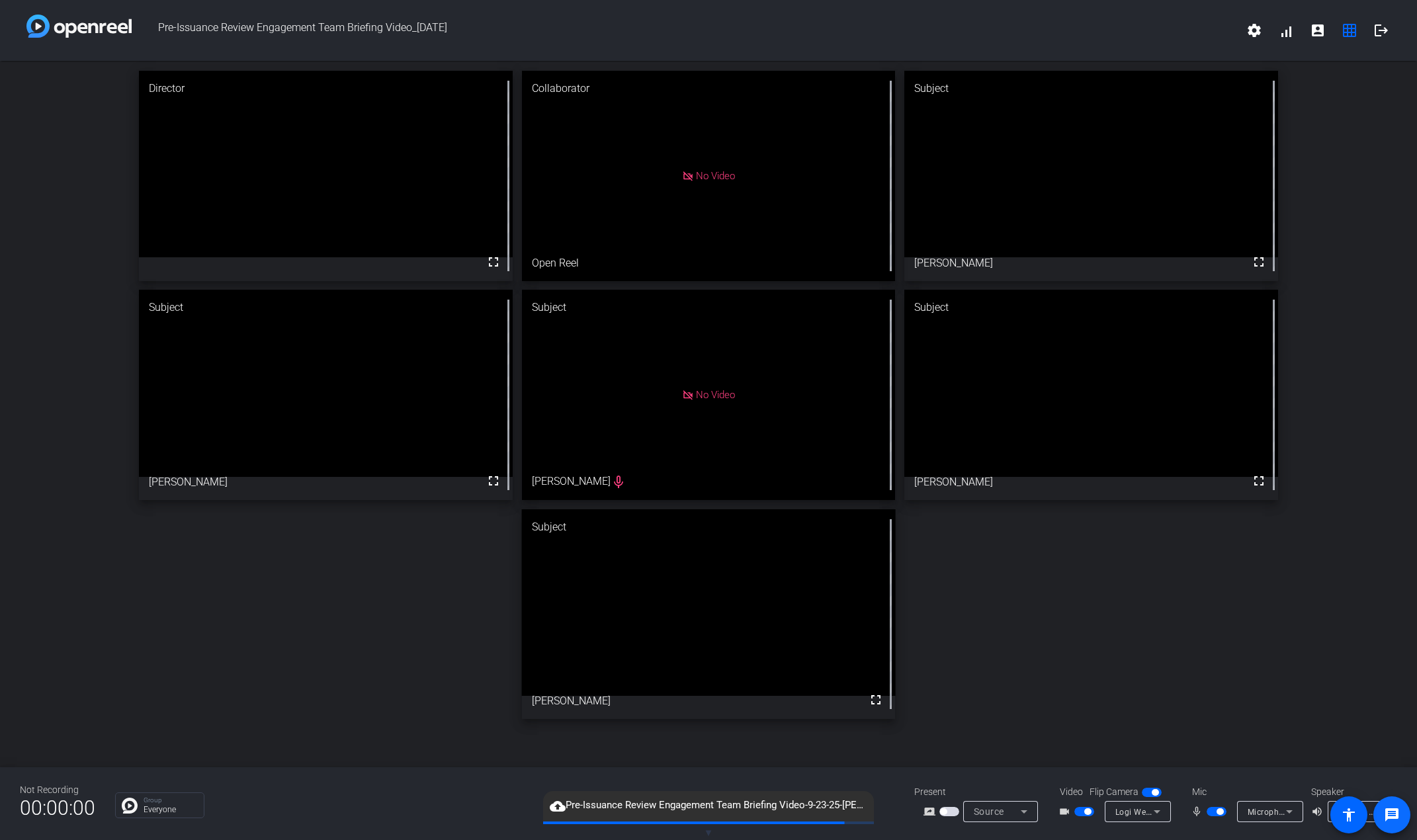
click at [433, 822] on mat-icon "message" at bounding box center [1392, 815] width 16 height 16
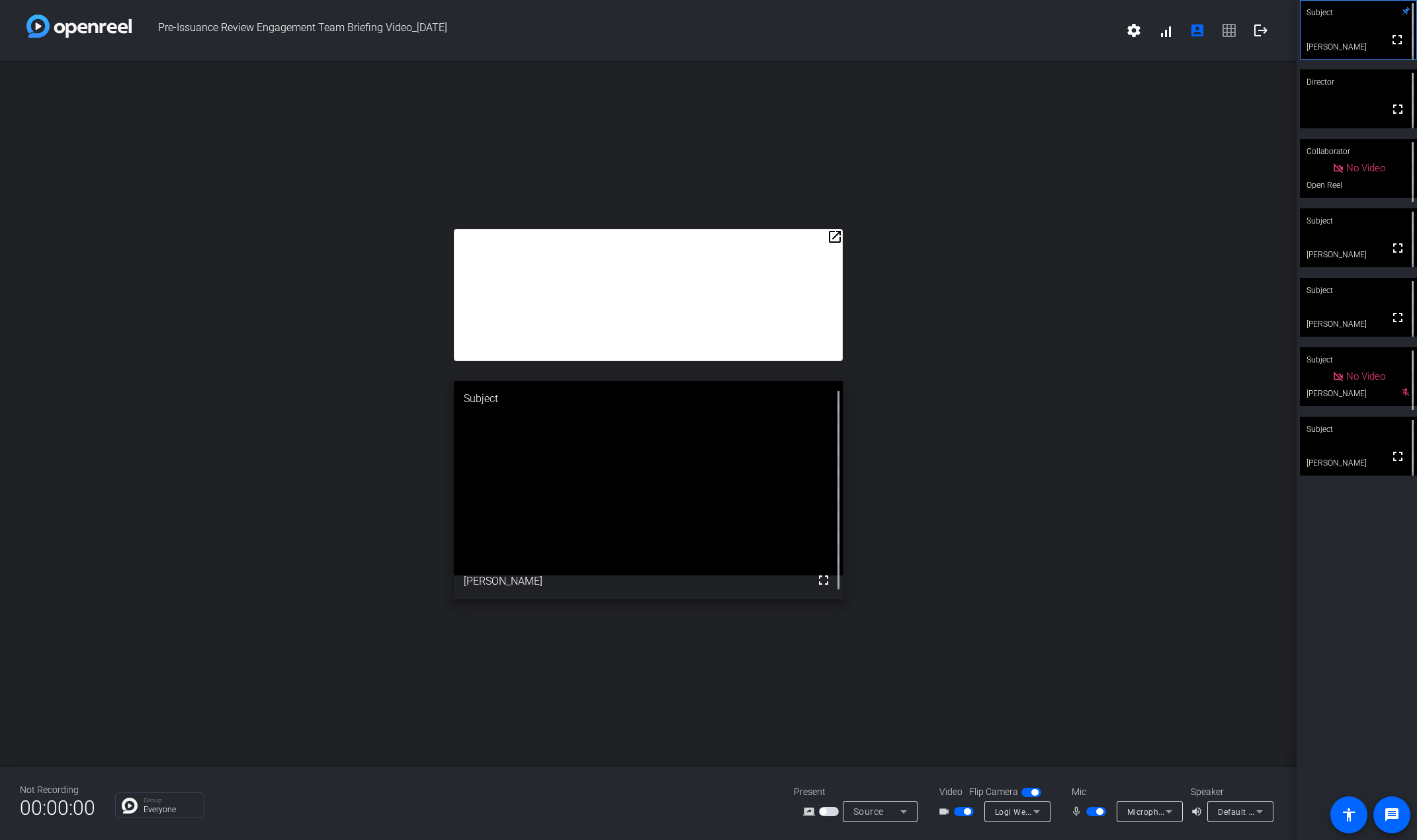
click at [433, 235] on mat-icon "open_in_new" at bounding box center [835, 237] width 16 height 16
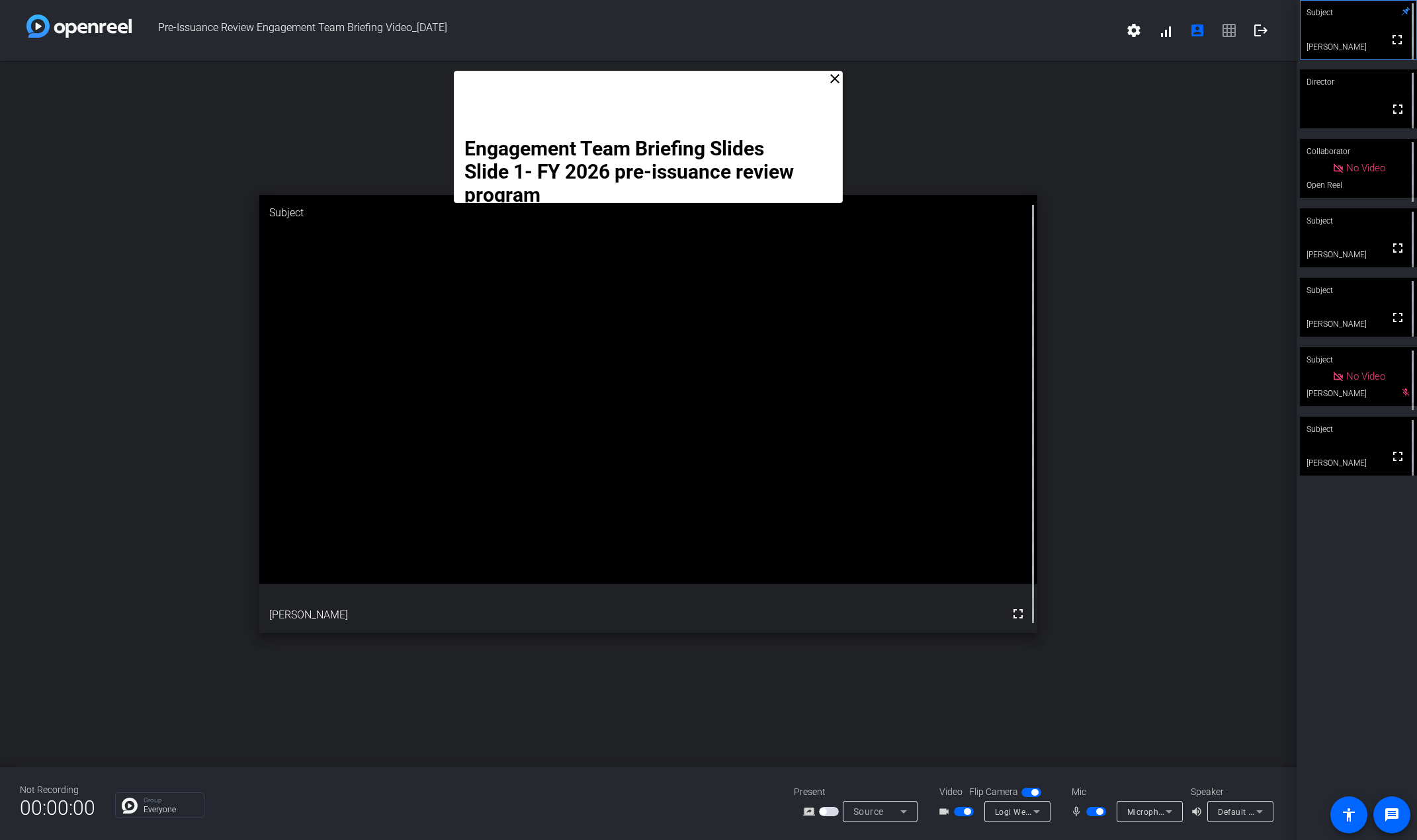
click at [433, 80] on mat-icon "close" at bounding box center [835, 79] width 16 height 16
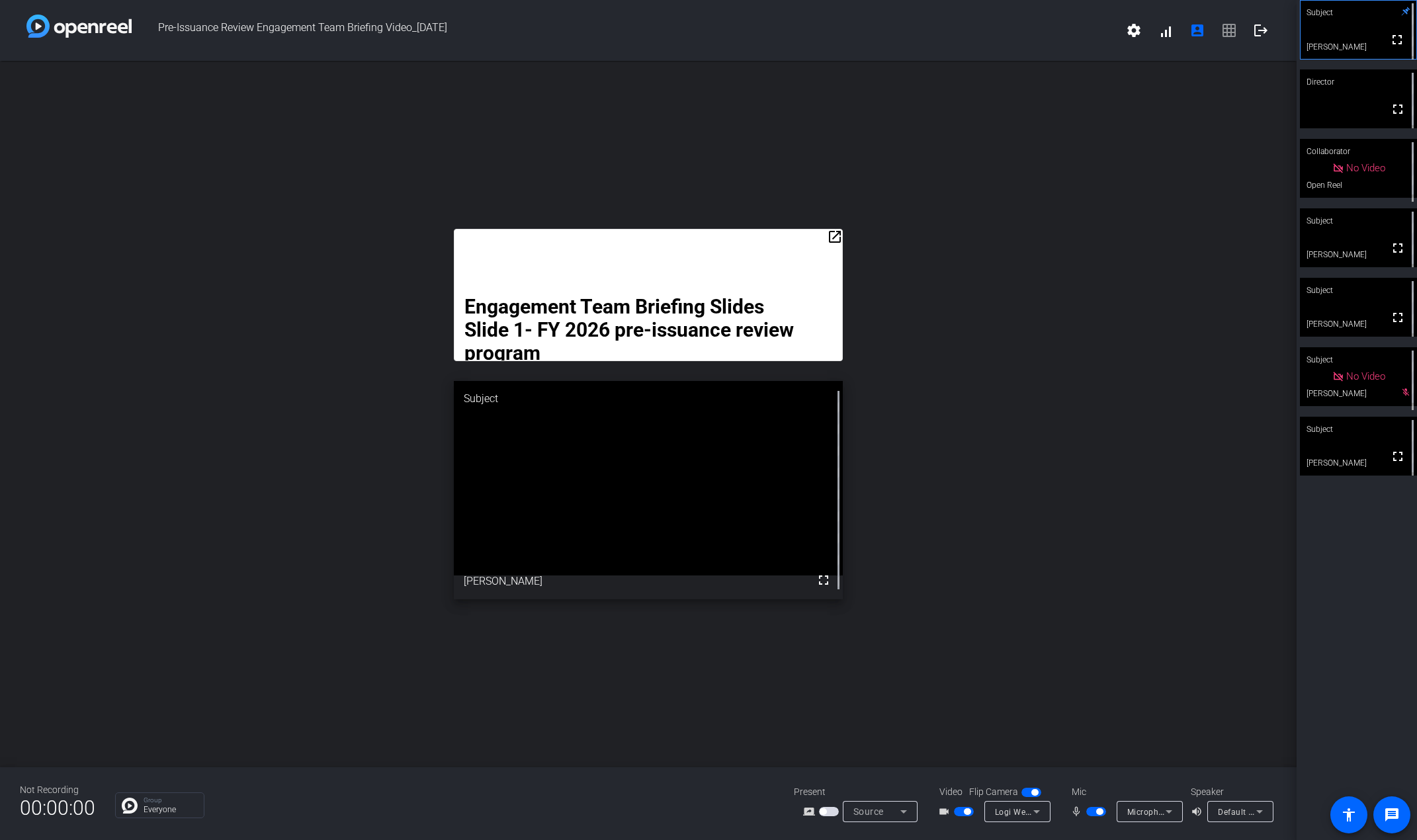
click at [433, 239] on mat-icon "open_in_new" at bounding box center [835, 237] width 16 height 16
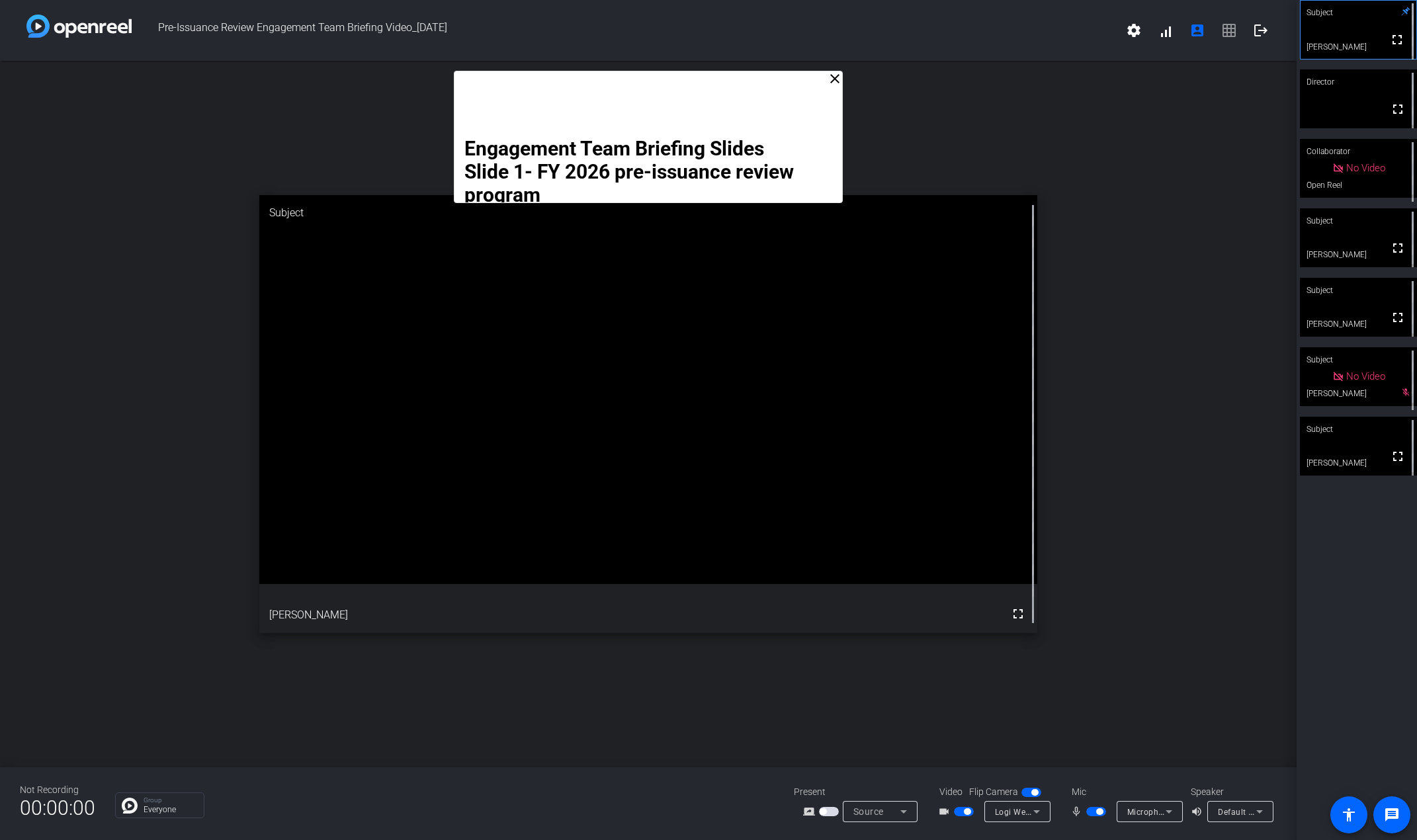
click at [433, 28] on span "settings signal_cellular_alt account_box grid_on logout" at bounding box center [1198, 30] width 159 height 32
click at [433, 33] on span "settings signal_cellular_alt account_box grid_on logout" at bounding box center [1198, 30] width 159 height 32
click at [433, 79] on mat-icon "close" at bounding box center [835, 79] width 16 height 16
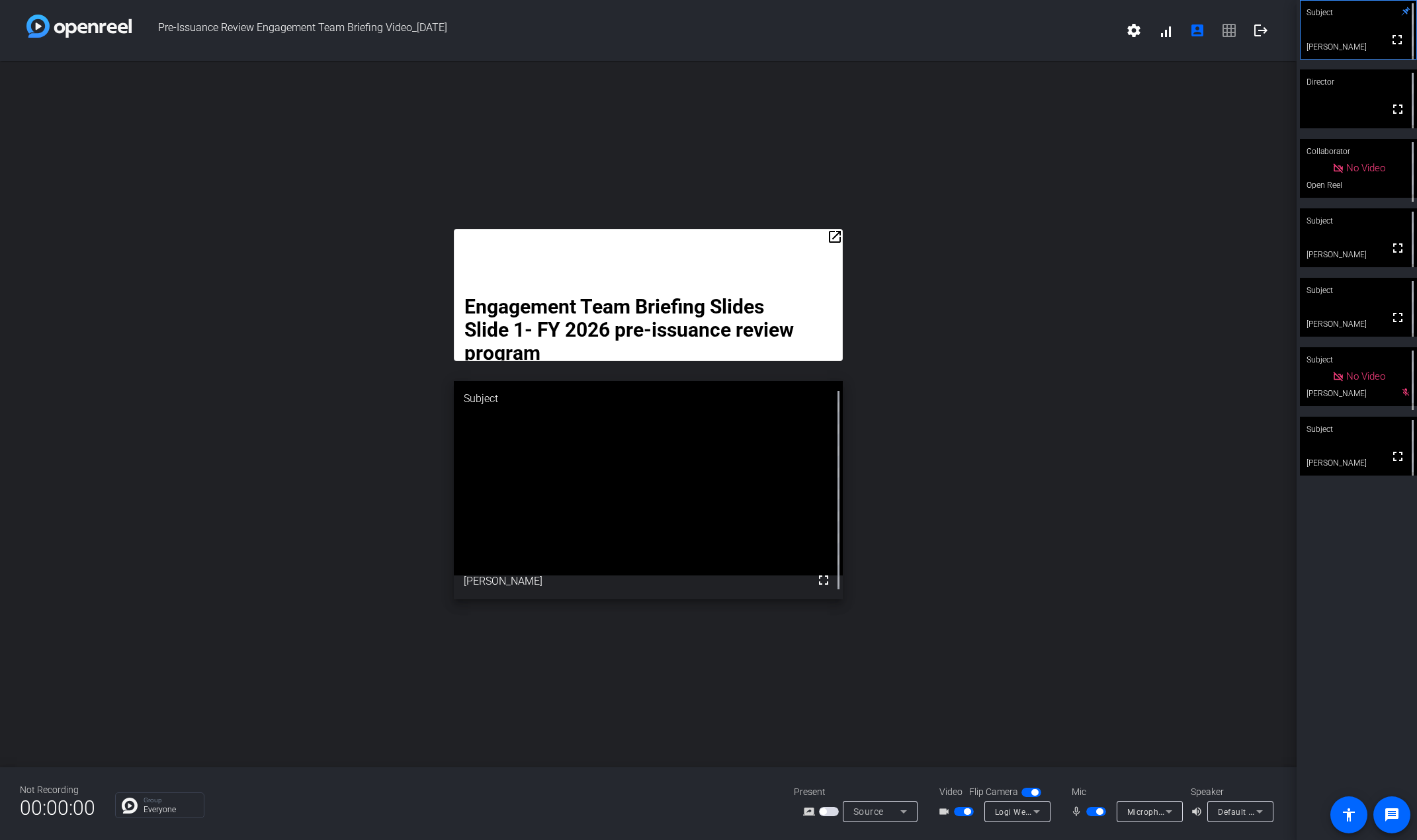
click at [433, 231] on mat-icon "open_in_new" at bounding box center [835, 237] width 16 height 16
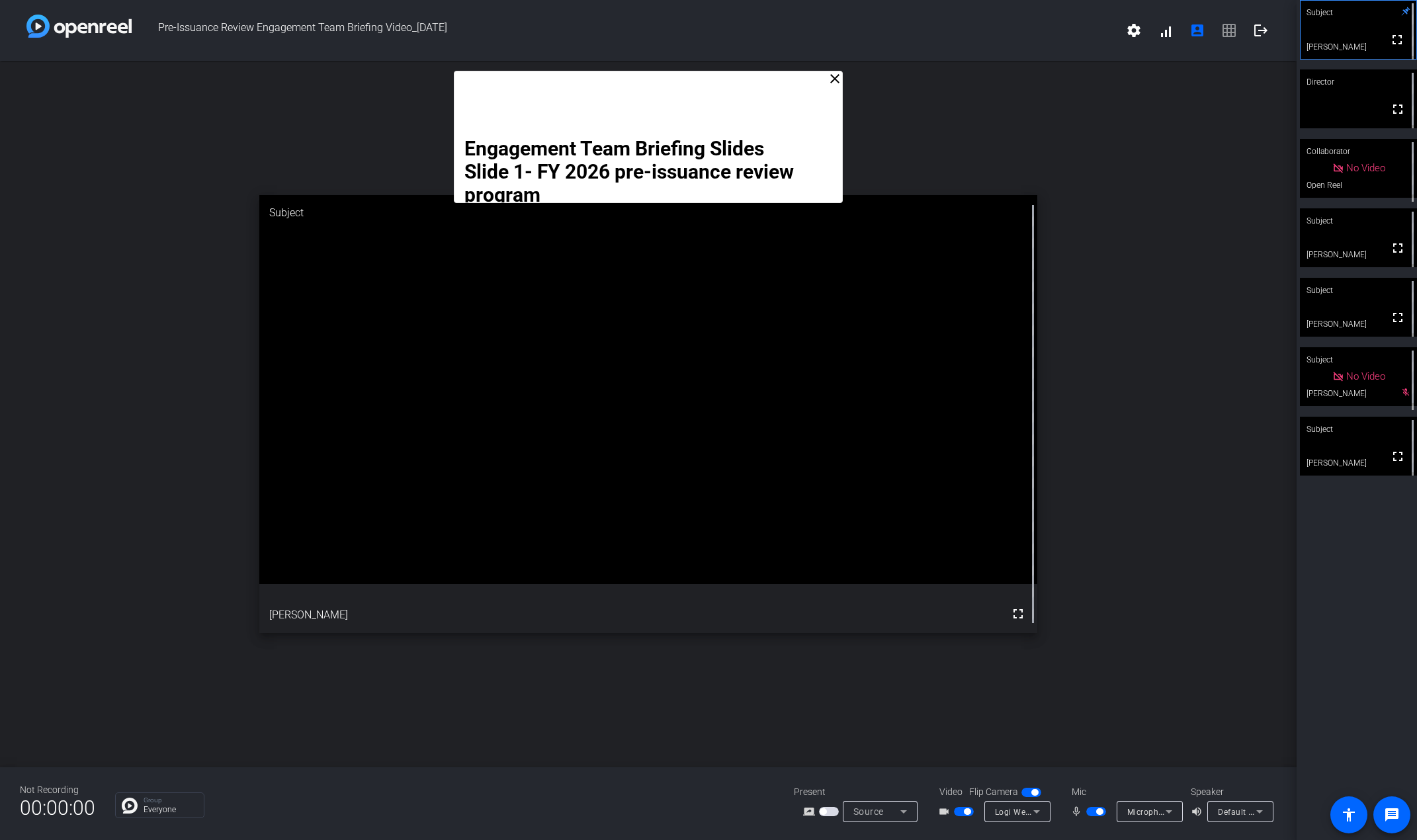
click at [433, 80] on mat-icon "close" at bounding box center [835, 79] width 16 height 16
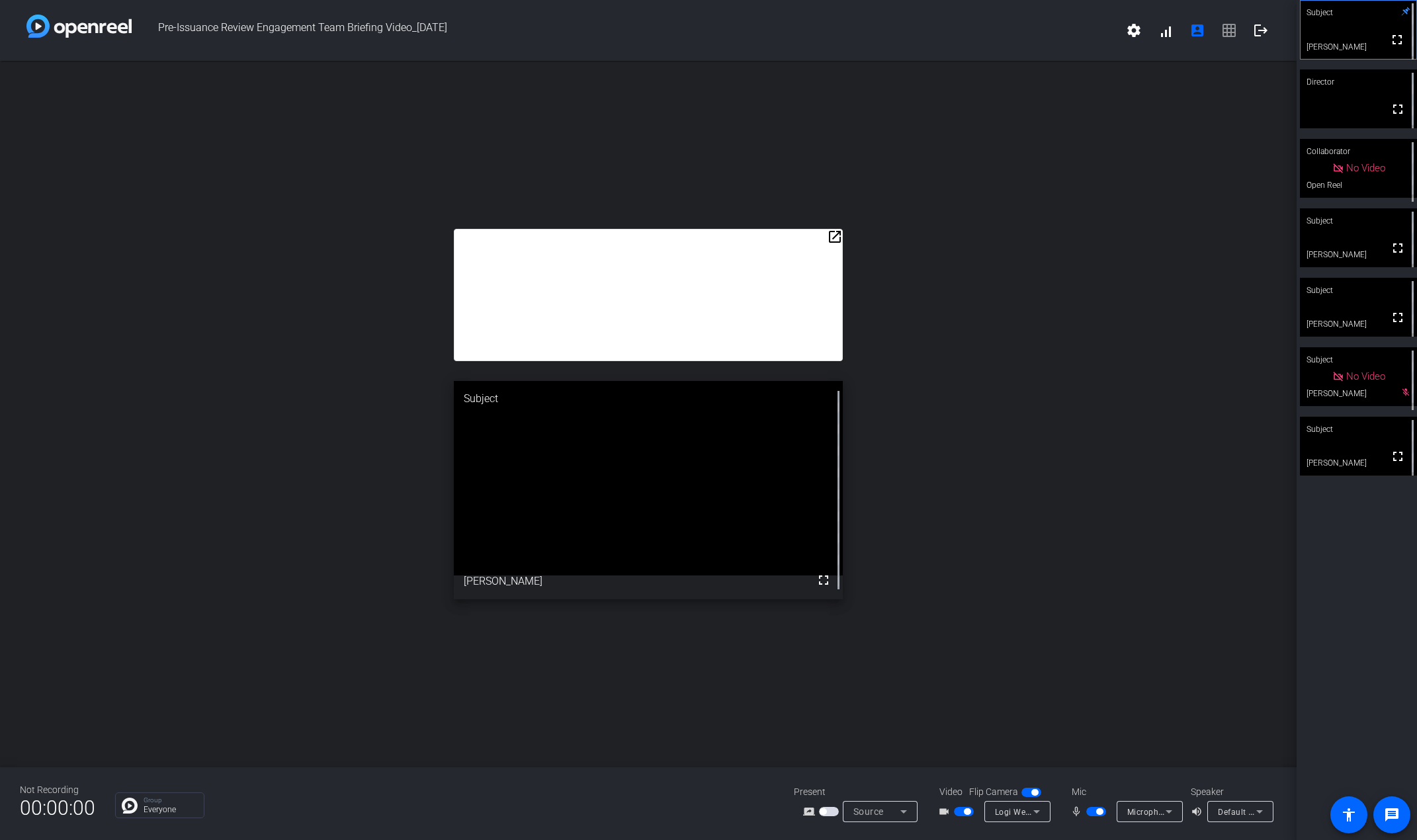
click at [433, 234] on mat-icon "open_in_new" at bounding box center [835, 237] width 16 height 16
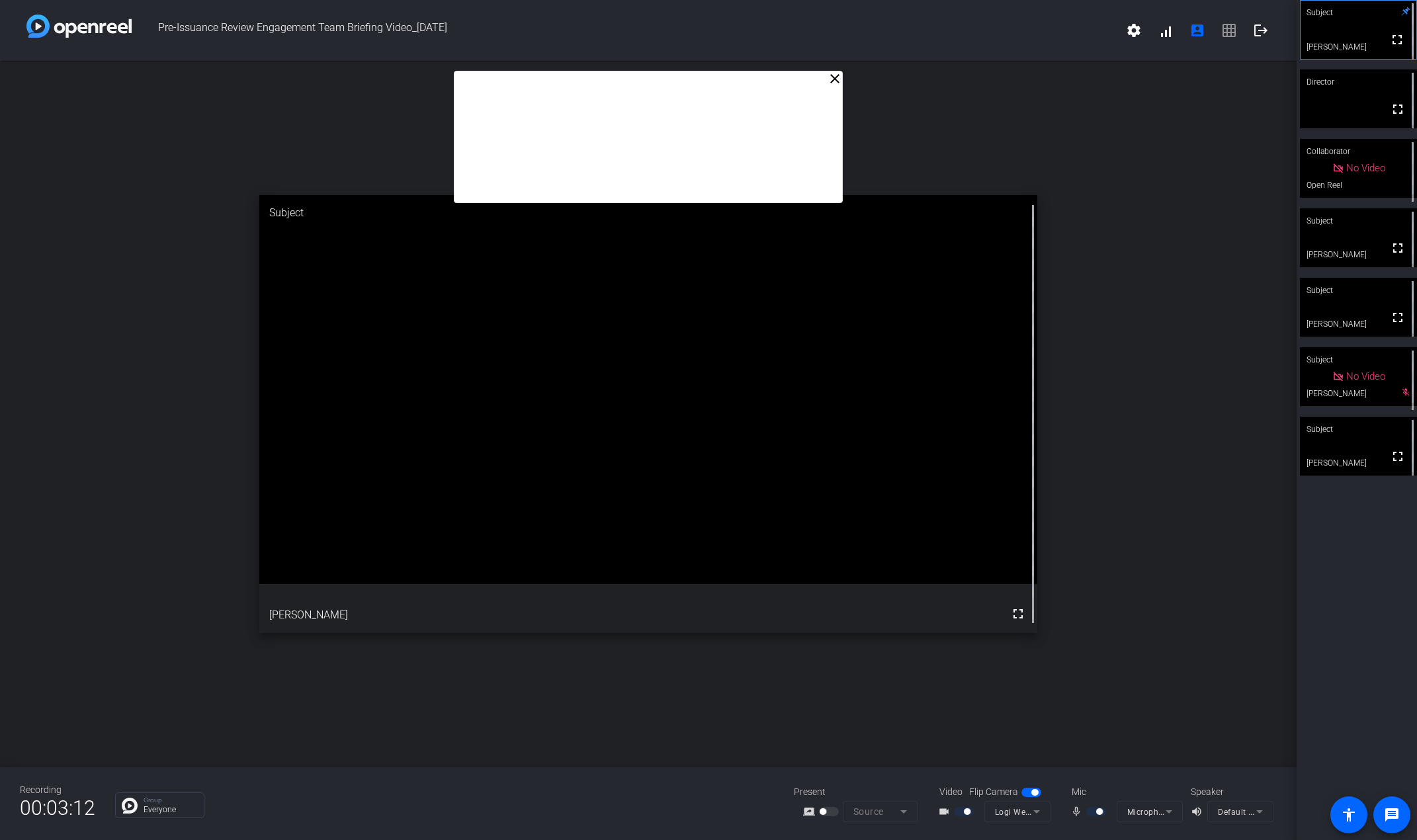
click at [378, 147] on div "close Engagement Team Briefing Slides Slide 1- FY 2026 pre-issuance review prog…" at bounding box center [648, 414] width 1297 height 707
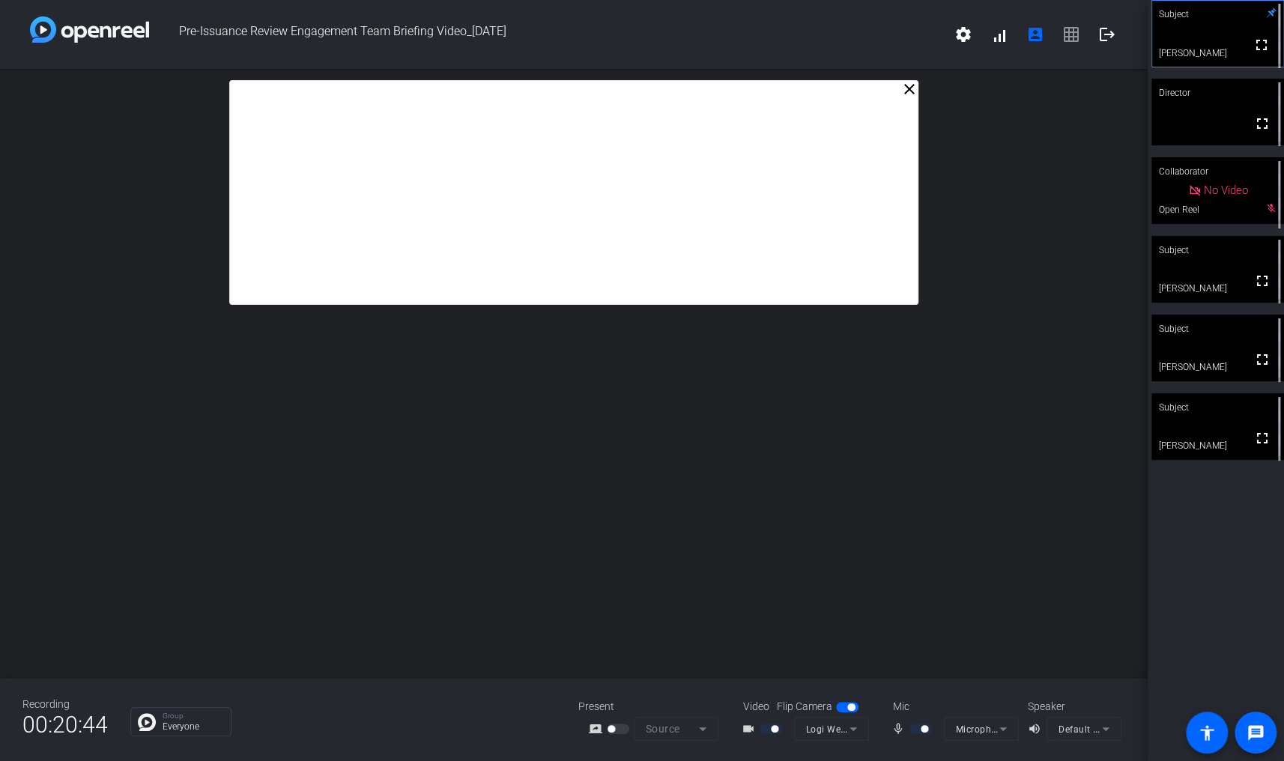
click at [490, 421] on div "close Engagement Team Briefing Slides Slide 1- FY 2026 pre-issuance review prog…" at bounding box center [573, 374] width 1147 height 610
click at [490, 374] on div "close Engagement Team Briefing Slides Slide 1- FY 2026 pre-issuance review prog…" at bounding box center [573, 374] width 1147 height 610
click at [159, 374] on div "close Engagement Team Briefing Slides Slide 1- FY 2026 pre-issuance review prog…" at bounding box center [573, 374] width 1147 height 610
click at [490, 491] on div "close Engagement Team Briefing Slides Slide 1- FY 2026 pre-issuance review prog…" at bounding box center [573, 374] width 1147 height 610
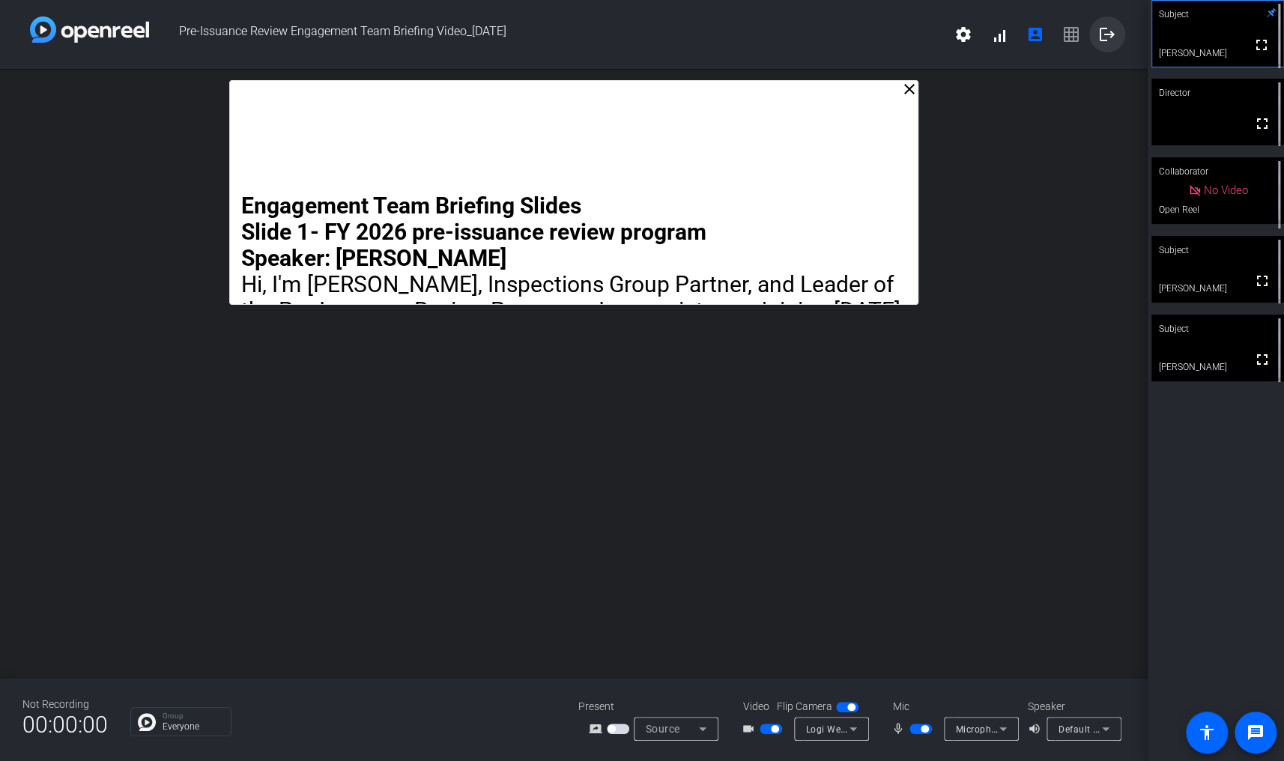
click at [490, 30] on mat-icon "logout" at bounding box center [1107, 34] width 18 height 18
